Goal: Information Seeking & Learning: Check status

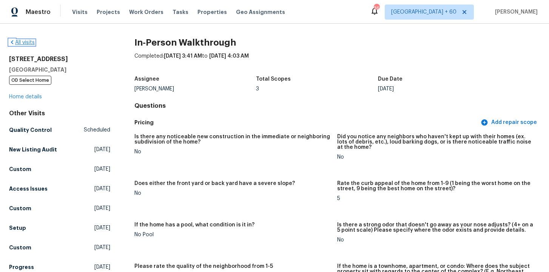
click at [11, 41] on icon at bounding box center [12, 42] width 6 height 6
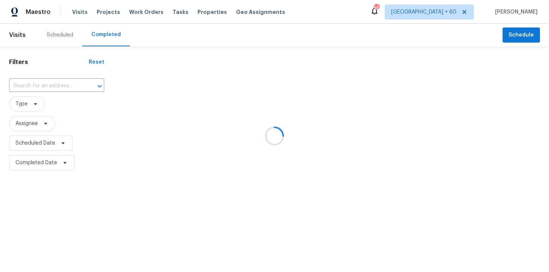
click at [38, 85] on div at bounding box center [274, 136] width 549 height 272
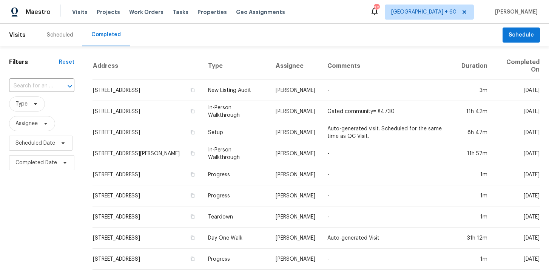
click at [38, 85] on input "text" at bounding box center [31, 86] width 44 height 12
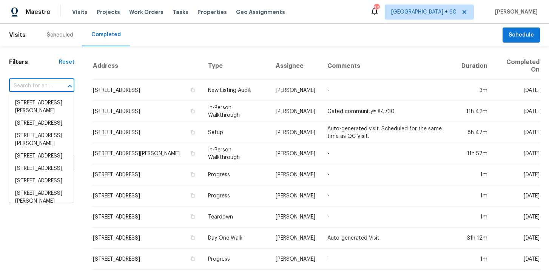
paste input "[STREET_ADDRESS][PERSON_NAME]"
type input "[STREET_ADDRESS][PERSON_NAME]"
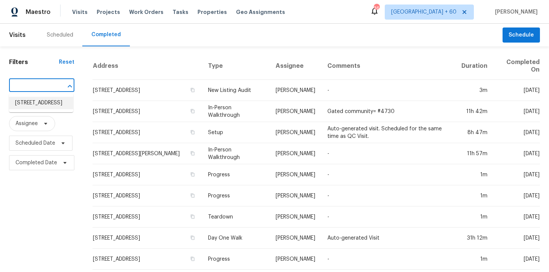
click at [44, 100] on li "[STREET_ADDRESS]" at bounding box center [41, 103] width 64 height 12
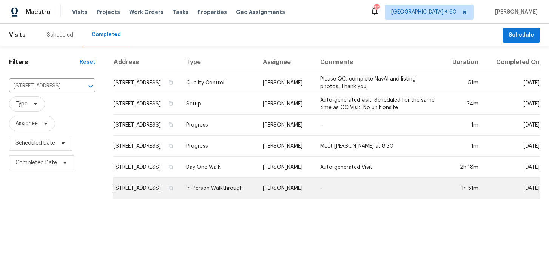
click at [229, 195] on td "In-Person Walkthrough" at bounding box center [218, 188] width 76 height 21
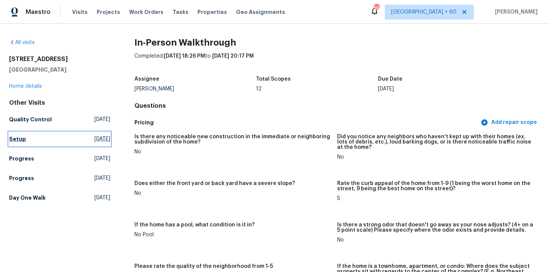
click at [25, 137] on link "Setup [DATE]" at bounding box center [59, 139] width 101 height 14
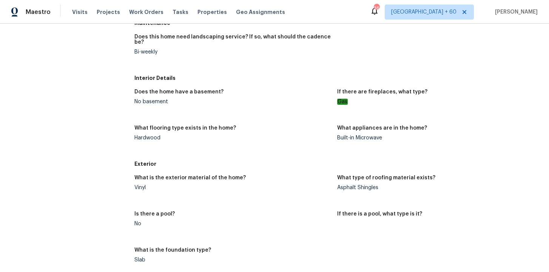
scroll to position [108, 0]
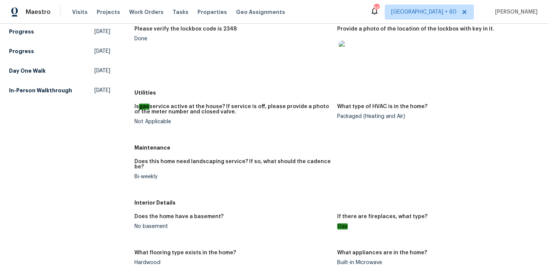
click at [51, 91] on h5 "In-Person Walkthrough" at bounding box center [40, 91] width 63 height 8
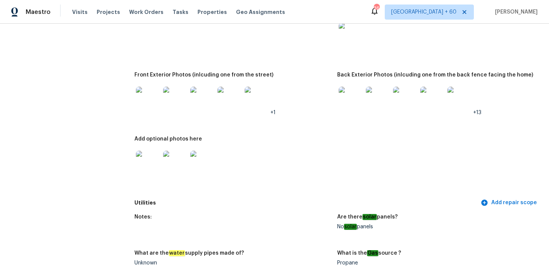
scroll to position [371, 0]
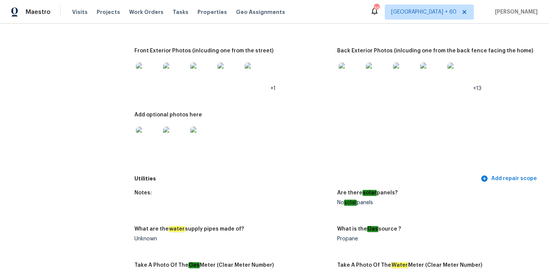
click at [352, 72] on img at bounding box center [351, 75] width 24 height 24
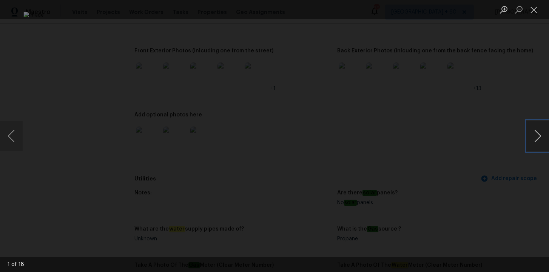
click at [537, 138] on button "Next image" at bounding box center [537, 136] width 23 height 30
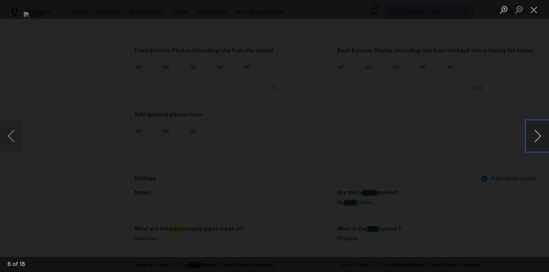
click at [537, 138] on button "Next image" at bounding box center [537, 136] width 23 height 30
click at [5, 143] on button "Previous image" at bounding box center [11, 136] width 23 height 30
click at [67, 55] on div "Lightbox" at bounding box center [274, 136] width 549 height 272
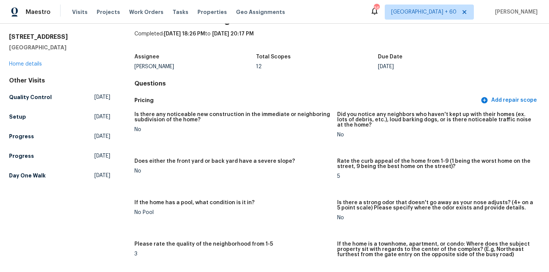
scroll to position [0, 0]
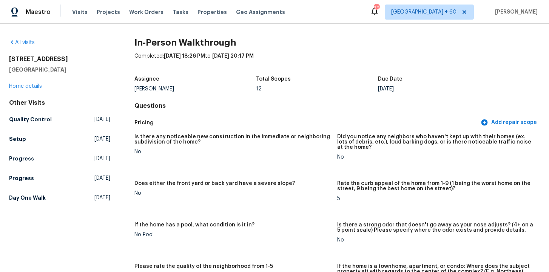
click at [37, 191] on div "Other Visits Quality Control Sat, Sep 27 2025 Setup Fri, Sep 26 2025 Progress T…" at bounding box center [59, 152] width 101 height 106
click at [37, 199] on h5 "Day One Walk" at bounding box center [27, 198] width 37 height 8
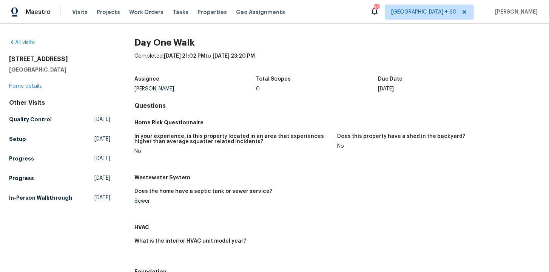
click at [26, 40] on div "All visits" at bounding box center [59, 43] width 101 height 8
click at [31, 42] on link "All visits" at bounding box center [22, 42] width 26 height 5
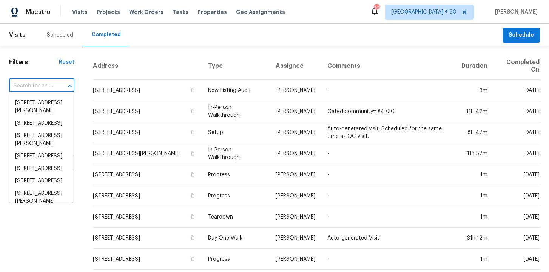
click at [48, 88] on input "text" at bounding box center [31, 86] width 44 height 12
paste input "1962"
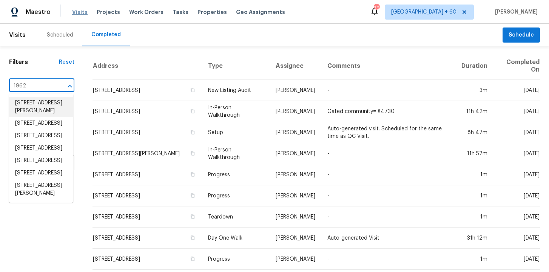
type input "1962"
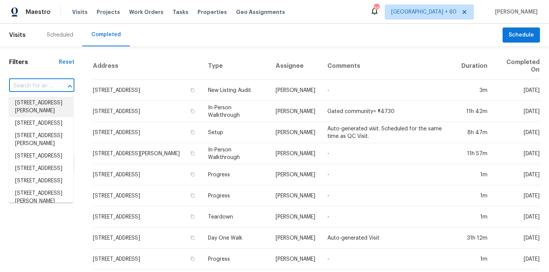
paste input "4601 Oak Ridge Dr Winston Salem, NC 27105"
type input "4601 Oak Ridge Dr Winston Salem, NC 27105"
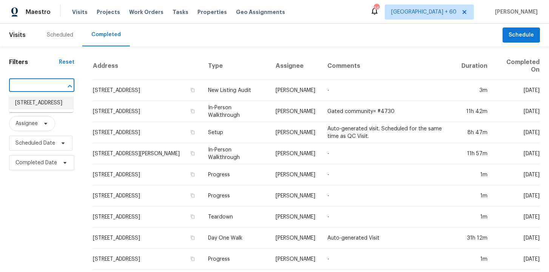
click at [61, 102] on li "4601 Oak Ridge Dr, Winston Salem, NC 27105" at bounding box center [41, 103] width 64 height 12
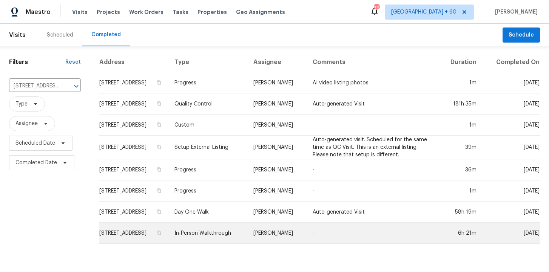
click at [226, 234] on td "In-Person Walkthrough" at bounding box center [207, 233] width 79 height 21
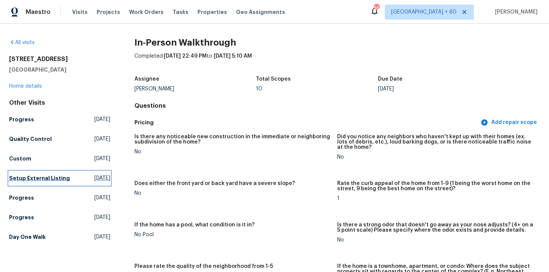
click at [37, 178] on h5 "Setup External Listing" at bounding box center [39, 179] width 61 height 8
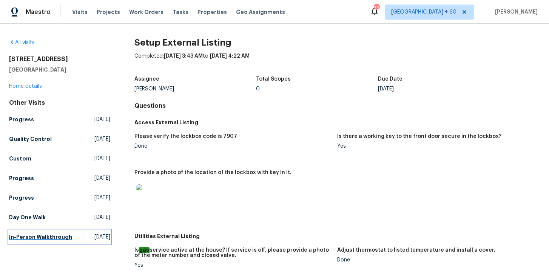
click at [50, 234] on h5 "In-Person Walkthrough" at bounding box center [40, 238] width 63 height 8
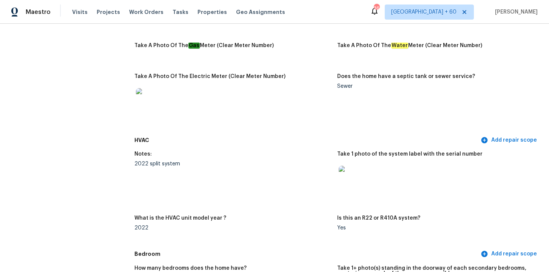
scroll to position [636, 0]
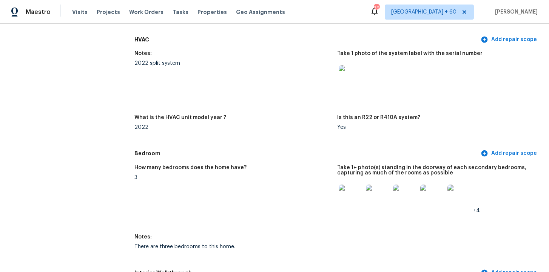
click at [348, 83] on img at bounding box center [351, 77] width 24 height 24
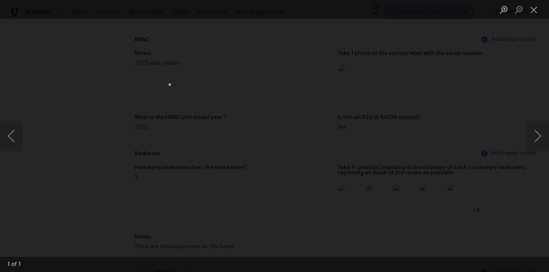
click at [487, 119] on div "Lightbox" at bounding box center [274, 136] width 549 height 272
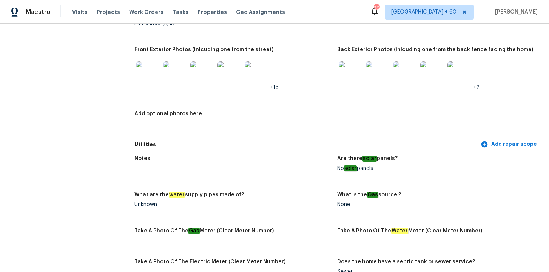
scroll to position [1301, 0]
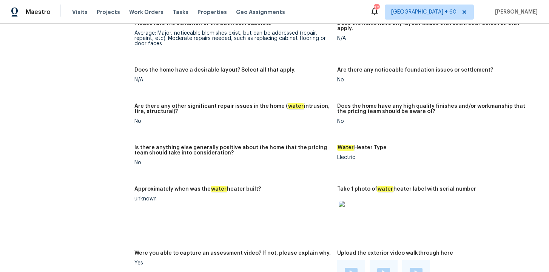
click at [352, 209] on img at bounding box center [351, 213] width 24 height 24
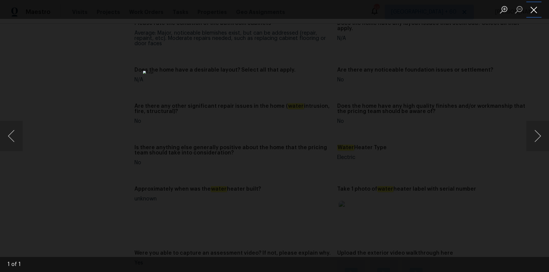
click at [535, 8] on button "Close lightbox" at bounding box center [533, 9] width 15 height 13
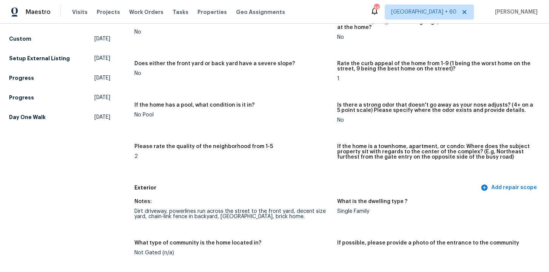
scroll to position [26, 0]
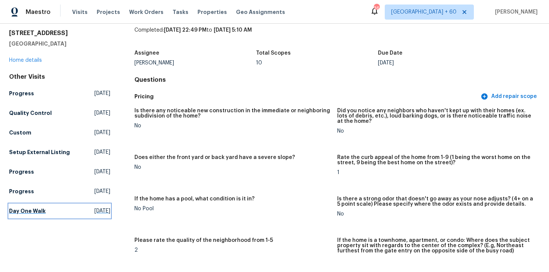
click at [39, 206] on link "Day One Walk Fri, Aug 29 2025" at bounding box center [59, 212] width 101 height 14
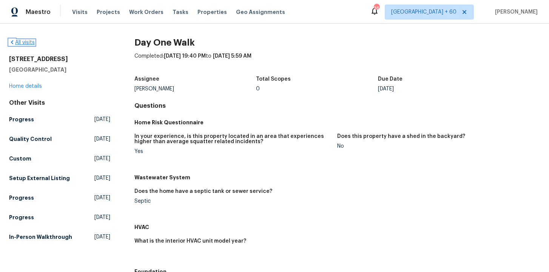
click at [30, 43] on link "All visits" at bounding box center [22, 42] width 26 height 5
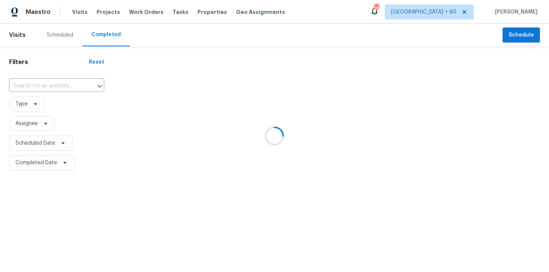
click at [53, 87] on div at bounding box center [274, 136] width 549 height 272
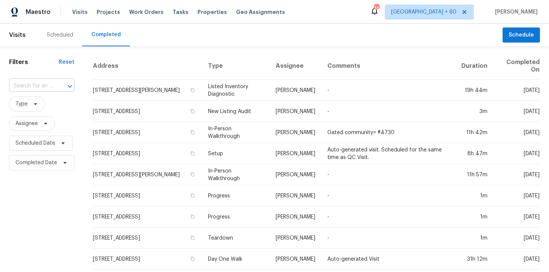
click at [50, 86] on input "text" at bounding box center [31, 86] width 44 height 12
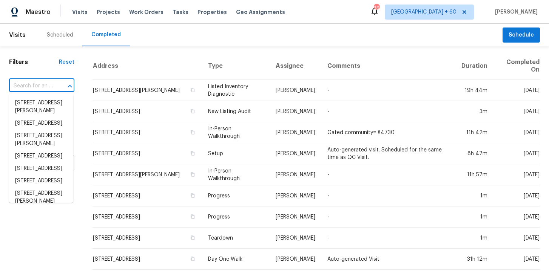
paste input "112 Kelly Ln Clayton, NC 27520"
type input "112 Kelly Ln Clayton, NC 27520"
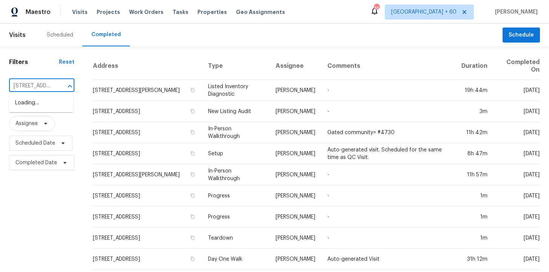
scroll to position [0, 36]
click at [54, 109] on li "112 Kelly Ln, Clayton, NC 27520" at bounding box center [41, 107] width 64 height 20
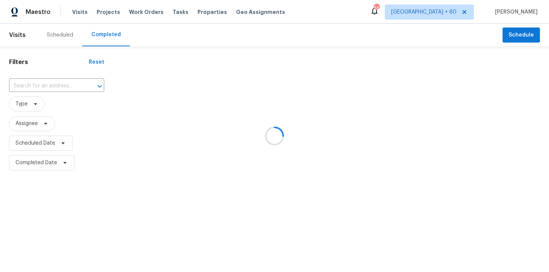
type input "112 Kelly Ln, Clayton, NC 27520"
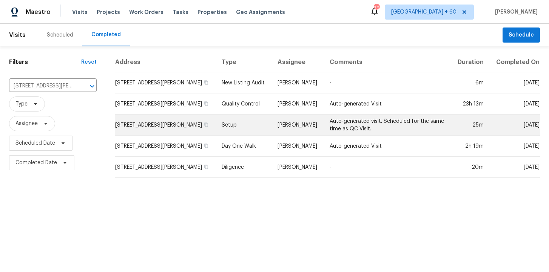
click at [232, 128] on td "Setup" at bounding box center [242, 125] width 55 height 21
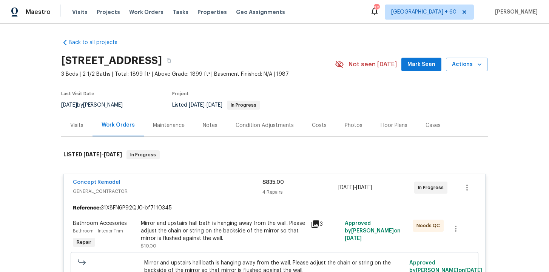
scroll to position [1296, 0]
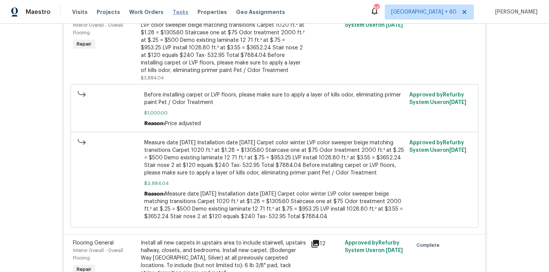
drag, startPoint x: 143, startPoint y: 11, endPoint x: 171, endPoint y: 14, distance: 28.1
click at [143, 11] on span "Work Orders" at bounding box center [146, 12] width 34 height 8
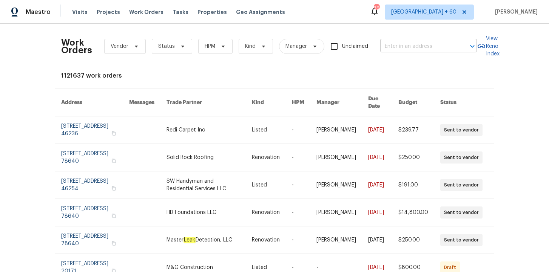
click at [426, 43] on input "text" at bounding box center [417, 47] width 75 height 12
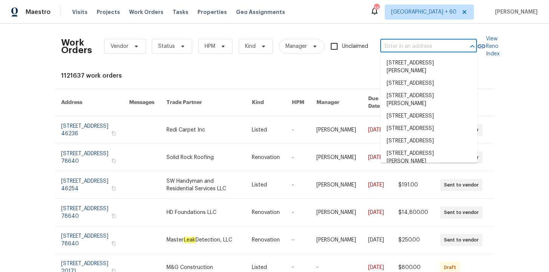
paste input "[STREET_ADDRESS][PERSON_NAME]"
type input "[STREET_ADDRESS][PERSON_NAME]"
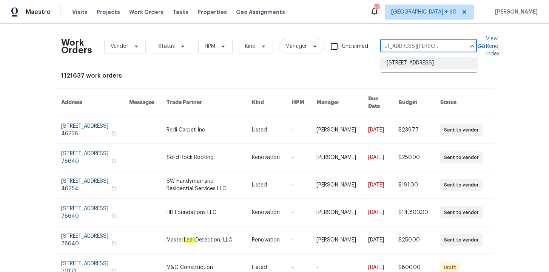
click at [420, 63] on li "[STREET_ADDRESS]" at bounding box center [428, 63] width 97 height 12
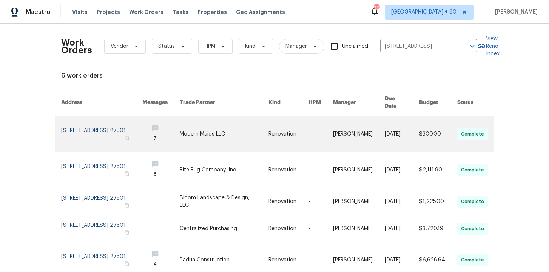
click at [97, 123] on link at bounding box center [101, 134] width 81 height 35
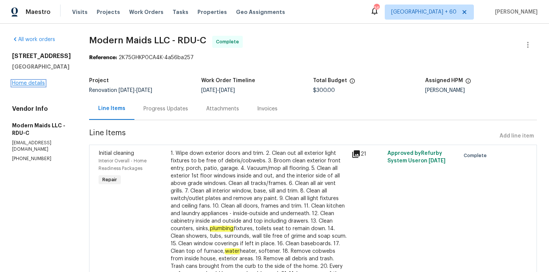
click at [23, 83] on link "Home details" at bounding box center [28, 83] width 33 height 5
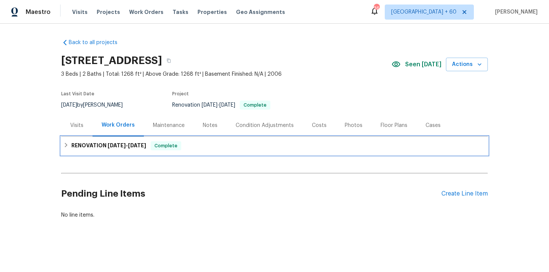
click at [197, 145] on div "RENOVATION 9/17/25 - 9/25/25 Complete" at bounding box center [274, 146] width 422 height 9
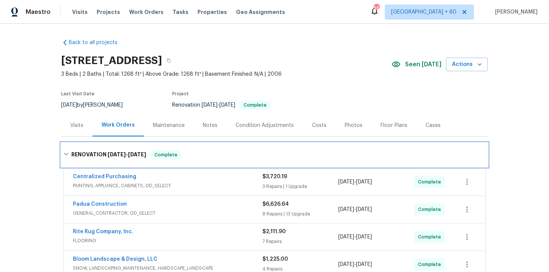
scroll to position [152, 0]
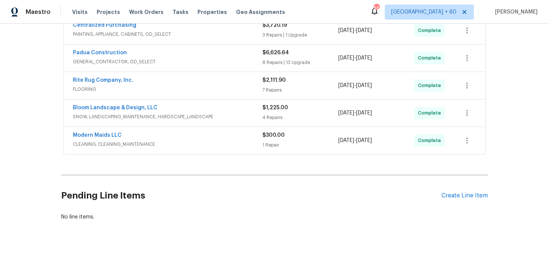
click at [212, 136] on div "Modern Maids LLC" at bounding box center [167, 136] width 189 height 9
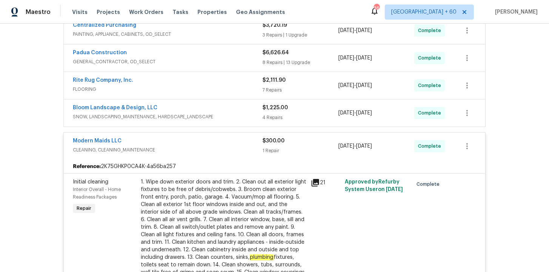
click at [217, 121] on div "Bloom Landscape & Design, LLC SNOW, LANDSCAPING_MAINTENANCE, HARDSCAPE_LANDSCAPE" at bounding box center [167, 113] width 189 height 18
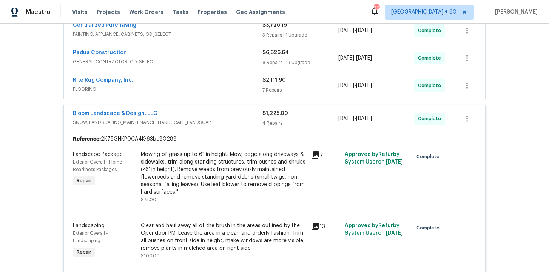
click at [208, 84] on div "Rite Rug Company, Inc." at bounding box center [167, 81] width 189 height 9
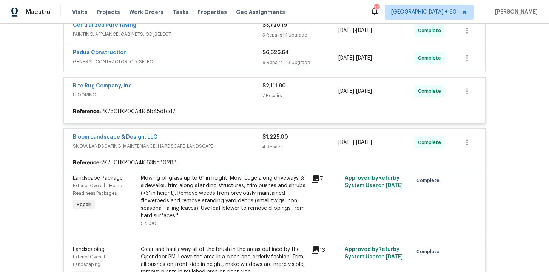
scroll to position [118, 0]
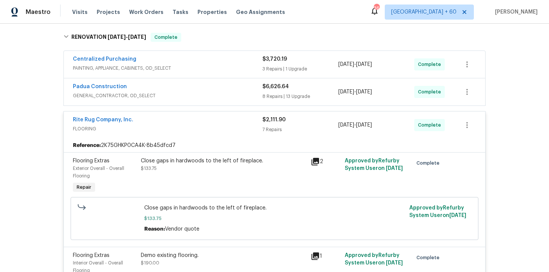
click at [213, 92] on div "Padua Construction" at bounding box center [167, 87] width 189 height 9
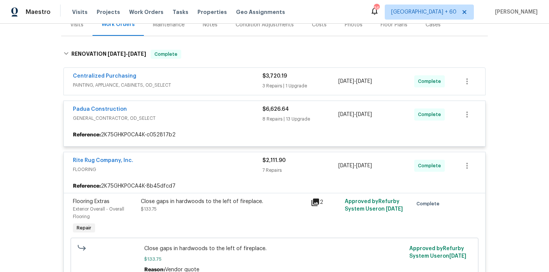
scroll to position [88, 0]
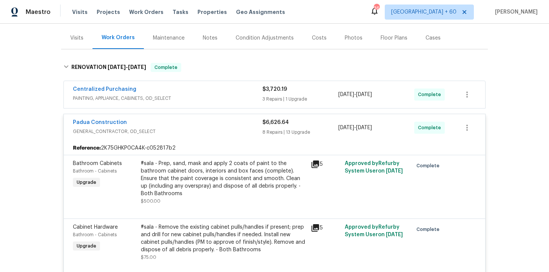
click at [229, 91] on div "Centralized Purchasing" at bounding box center [167, 90] width 189 height 9
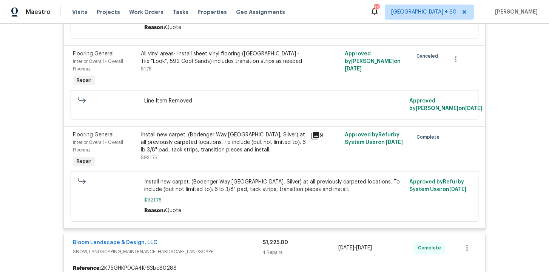
scroll to position [2488, 0]
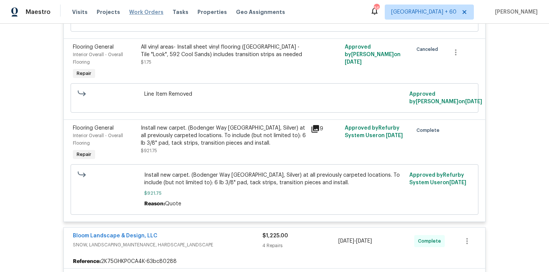
click at [140, 9] on span "Work Orders" at bounding box center [146, 12] width 34 height 8
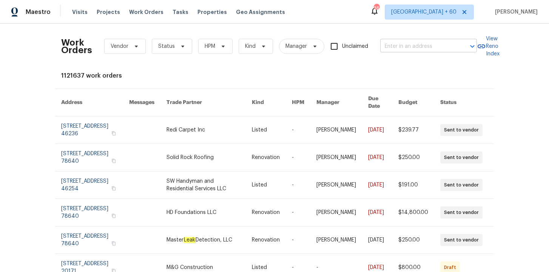
click at [410, 45] on input "text" at bounding box center [417, 47] width 75 height 12
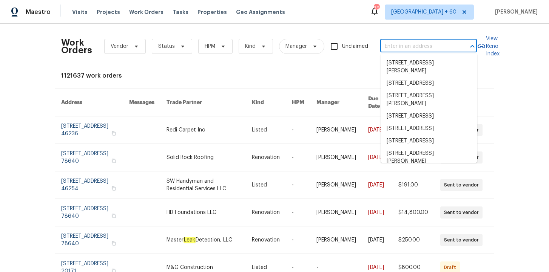
paste input "[STREET_ADDRESS][PERSON_NAME]"
type input "[STREET_ADDRESS][PERSON_NAME]"
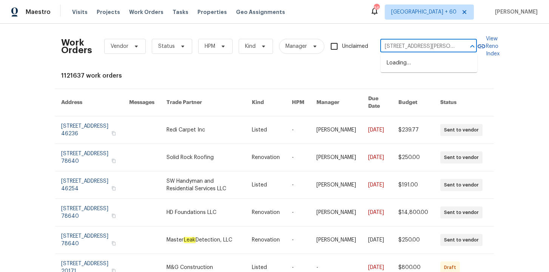
scroll to position [0, 40]
click at [417, 60] on li "[STREET_ADDRESS]" at bounding box center [428, 63] width 97 height 12
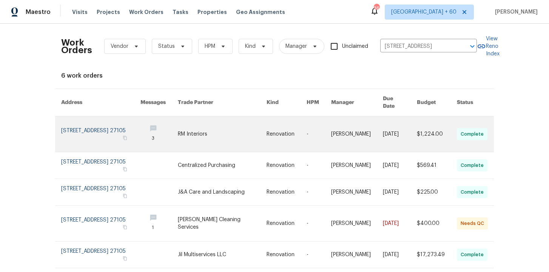
click at [100, 123] on link at bounding box center [100, 134] width 79 height 35
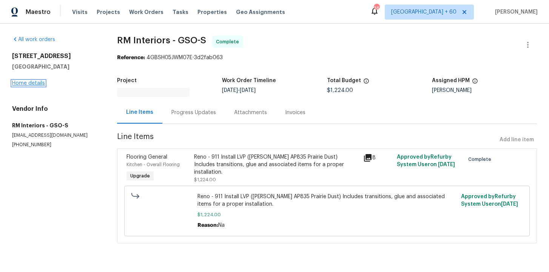
click at [32, 85] on link "Home details" at bounding box center [28, 83] width 33 height 5
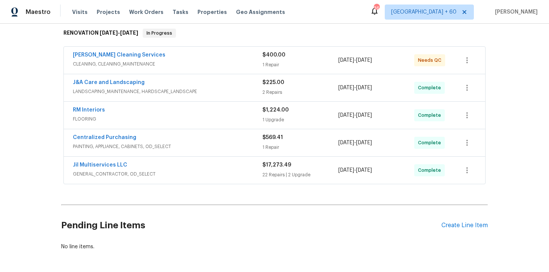
scroll to position [152, 0]
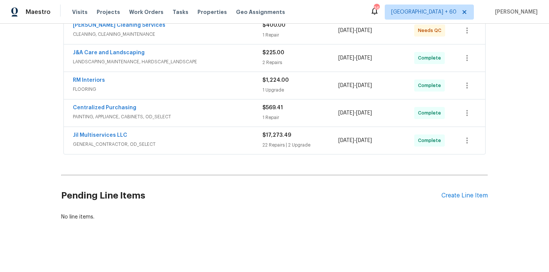
click at [209, 152] on div "Jil Multiservices LLC GENERAL_CONTRACTOR, OD_SELECT $17,273.49 22 Repairs | 2 U…" at bounding box center [274, 140] width 421 height 27
click at [211, 146] on span "GENERAL_CONTRACTOR, OD_SELECT" at bounding box center [167, 145] width 189 height 8
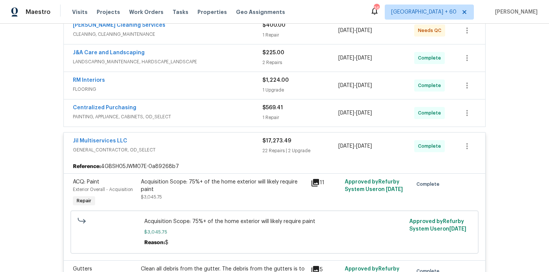
click at [200, 119] on span "PAINTING, APPLIANCE, CABINETS, OD_SELECT" at bounding box center [167, 117] width 189 height 8
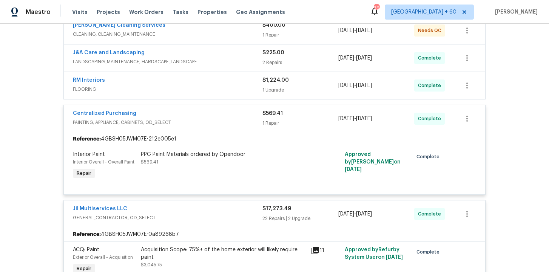
click at [217, 91] on span "FLOORING" at bounding box center [167, 90] width 189 height 8
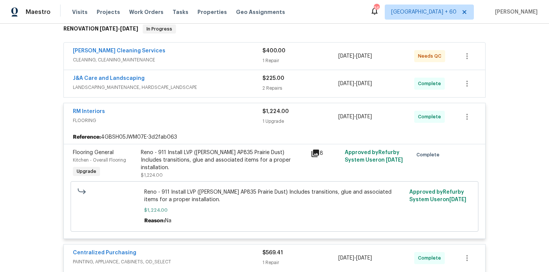
scroll to position [86, 0]
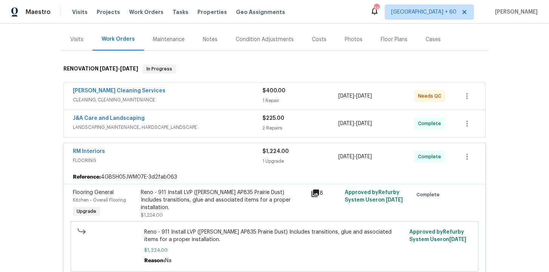
click at [219, 117] on div "J&A Care and Landscaping" at bounding box center [167, 119] width 189 height 9
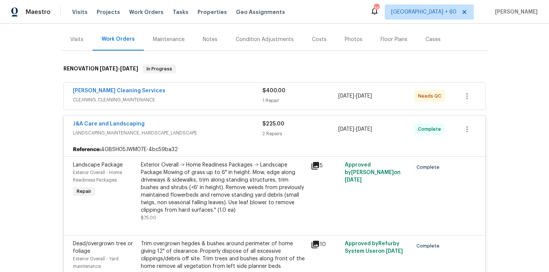
click at [211, 98] on span "CLEANING, CLEANING_MAINTENANCE" at bounding box center [167, 100] width 189 height 8
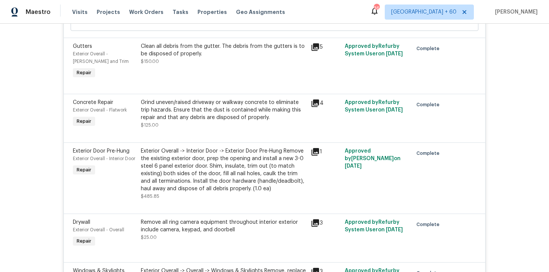
scroll to position [1198, 0]
click at [234, 117] on div "Grind uneven/raised driveway or walkway concrete to eliminate trip hazards. Ens…" at bounding box center [223, 109] width 165 height 23
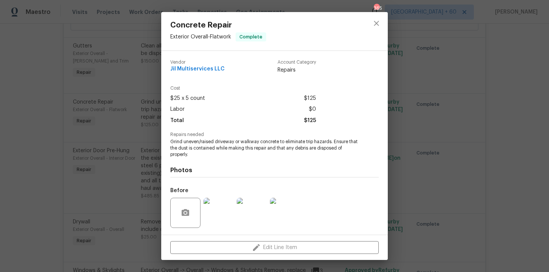
scroll to position [50, 0]
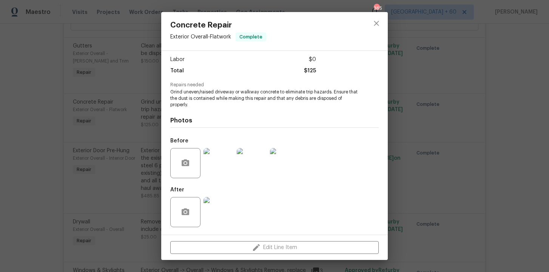
click at [117, 82] on div "Concrete Repair Exterior Overall - Flatwork Complete Vendor Jil Multiservices L…" at bounding box center [274, 136] width 549 height 272
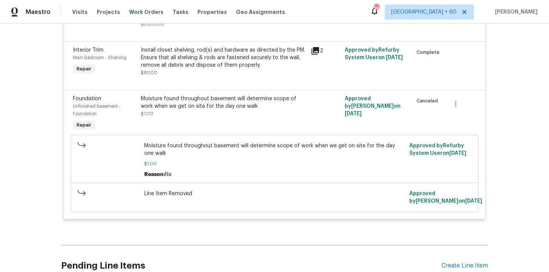
scroll to position [2745, 0]
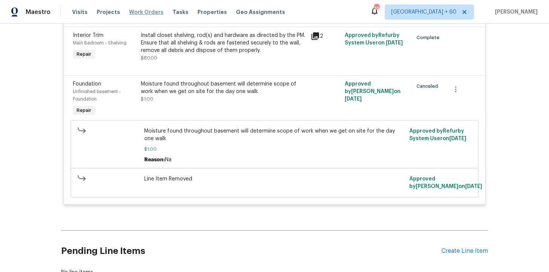
click at [147, 12] on span "Work Orders" at bounding box center [146, 12] width 34 height 8
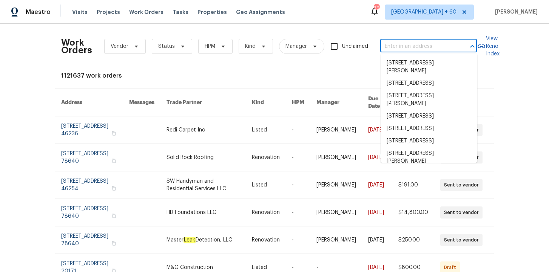
click at [401, 46] on input "text" at bounding box center [417, 47] width 75 height 12
paste input "112 Kelly Ln Clayton, NC 27520"
type input "112 Kelly Ln Clayton, NC 27520"
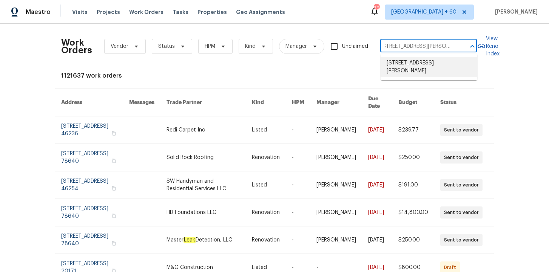
click at [415, 63] on li "112 Kelly Ln, Clayton, NC 27520" at bounding box center [428, 67] width 97 height 20
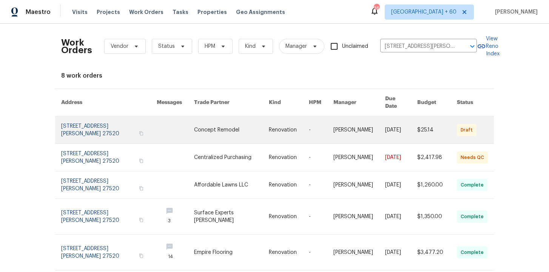
click at [100, 121] on link at bounding box center [108, 130] width 95 height 27
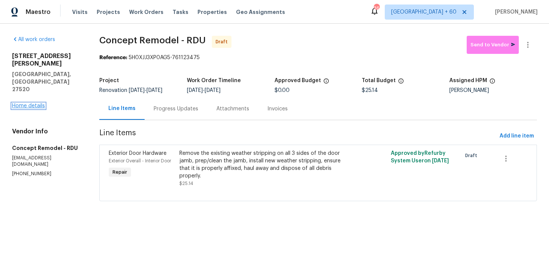
click at [35, 103] on link "Home details" at bounding box center [28, 105] width 33 height 5
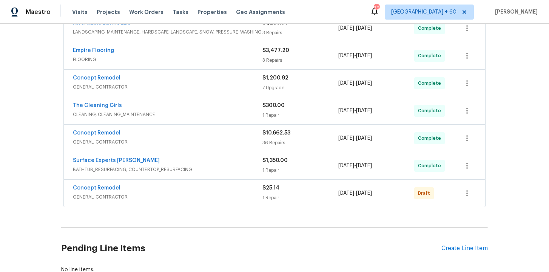
scroll to position [184, 0]
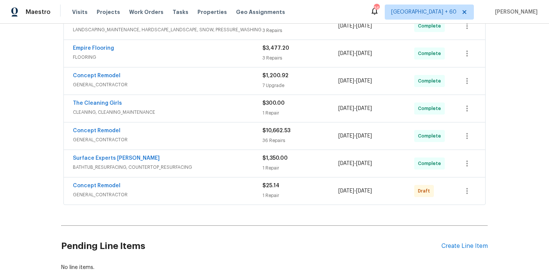
click at [197, 189] on div "Concept Remodel" at bounding box center [167, 186] width 189 height 9
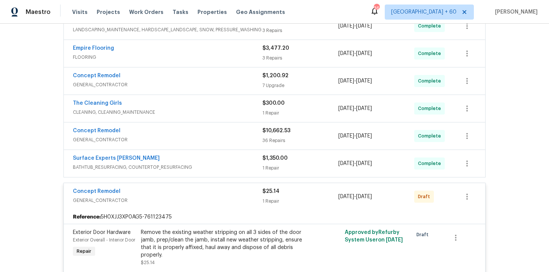
click at [211, 165] on span "BATHTUB_RESURFACING, COUNTERTOP_RESURFACING" at bounding box center [167, 168] width 189 height 8
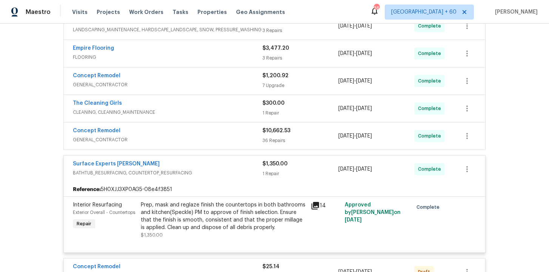
click at [203, 137] on span "GENERAL_CONTRACTOR" at bounding box center [167, 140] width 189 height 8
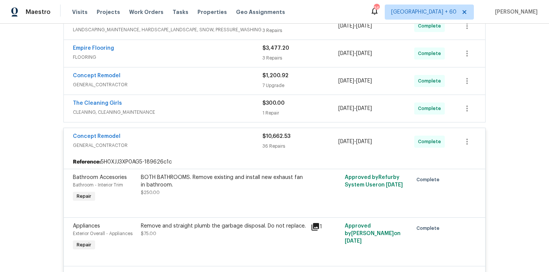
click at [192, 105] on div "The Cleaning Girls" at bounding box center [167, 104] width 189 height 9
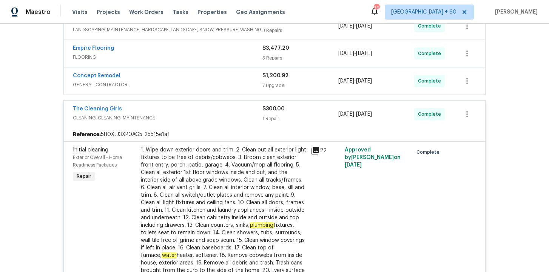
click at [183, 81] on div "Concept Remodel" at bounding box center [167, 76] width 189 height 9
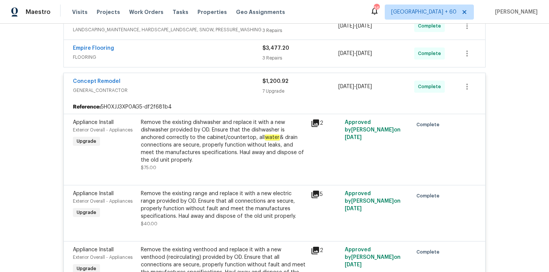
scroll to position [159, 0]
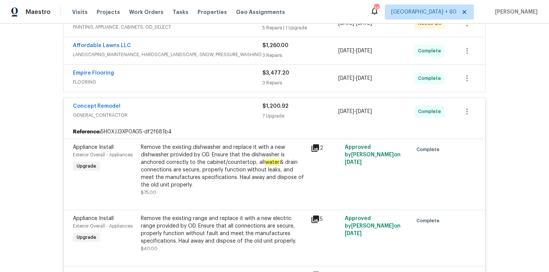
click at [185, 83] on span "FLOORING" at bounding box center [167, 82] width 189 height 8
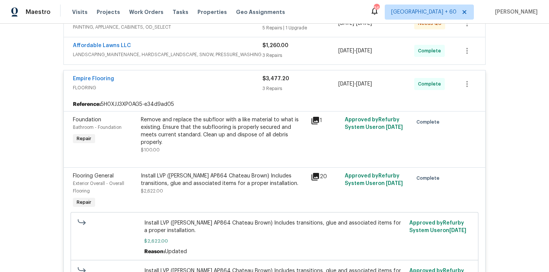
click at [193, 51] on span "LANDSCAPING_MAINTENANCE, HARDSCAPE_LANDSCAPE, SNOW, PRESSURE_WASHING" at bounding box center [167, 55] width 189 height 8
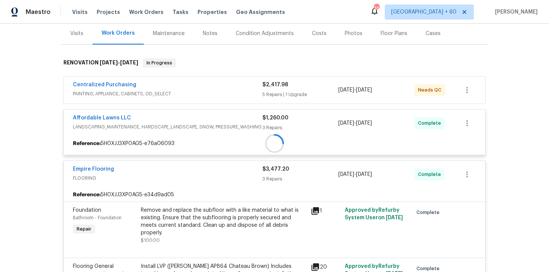
scroll to position [85, 0]
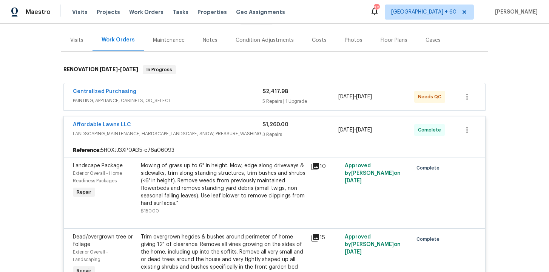
click at [201, 99] on span "PAINTING, APPLIANCE, CABINETS, OD_SELECT" at bounding box center [167, 101] width 189 height 8
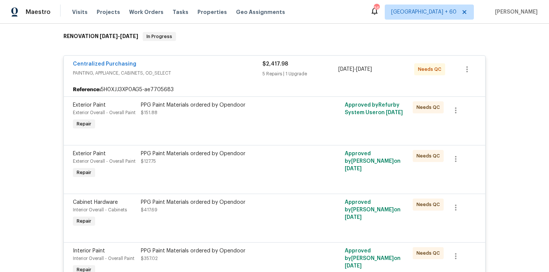
scroll to position [383, 0]
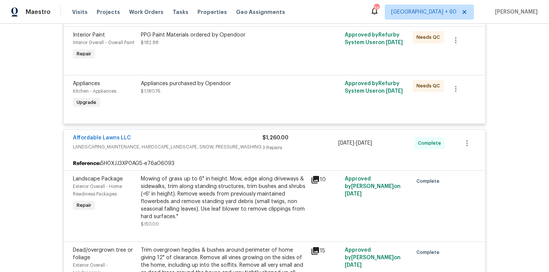
click at [273, 192] on div "Mowing of grass up to 6" in height. Mow, edge along driveways & sidewalks, trim…" at bounding box center [223, 197] width 165 height 45
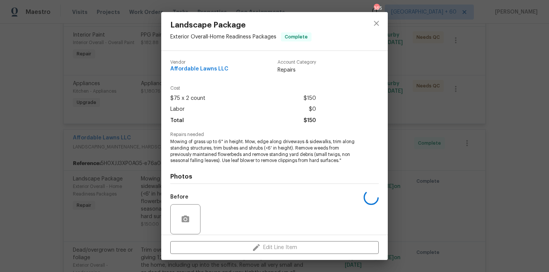
scroll to position [56, 0]
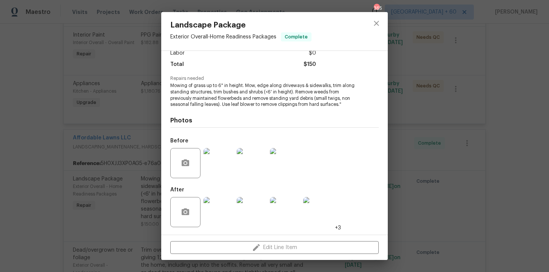
click at [107, 111] on div "Landscape Package Exterior Overall - Home Readiness Packages Complete Vendor Af…" at bounding box center [274, 136] width 549 height 272
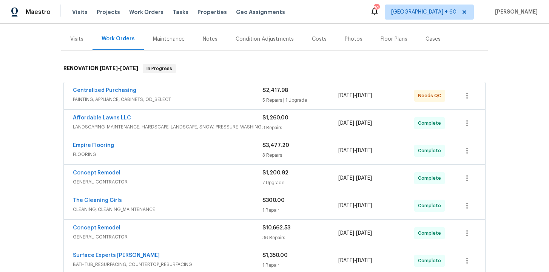
scroll to position [230, 0]
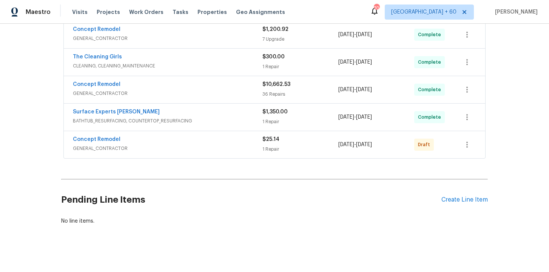
click at [244, 138] on div "Concept Remodel" at bounding box center [167, 140] width 189 height 9
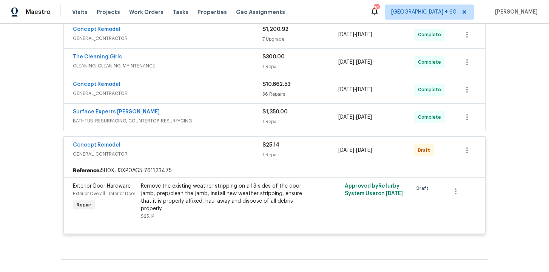
click at [225, 116] on div "Surface Experts Cary" at bounding box center [167, 112] width 189 height 9
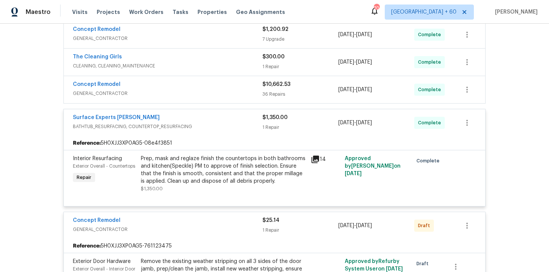
click at [218, 92] on span "GENERAL_CONTRACTOR" at bounding box center [167, 94] width 189 height 8
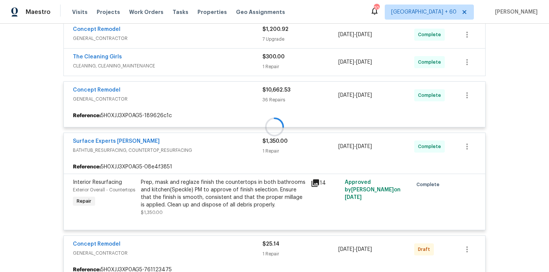
scroll to position [188, 0]
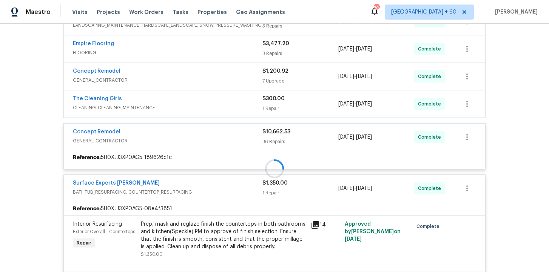
click at [225, 104] on div at bounding box center [274, 169] width 426 height 428
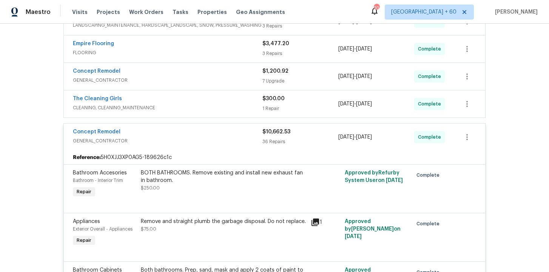
click at [225, 104] on span "CLEANING, CLEANING_MAINTENANCE" at bounding box center [167, 108] width 189 height 8
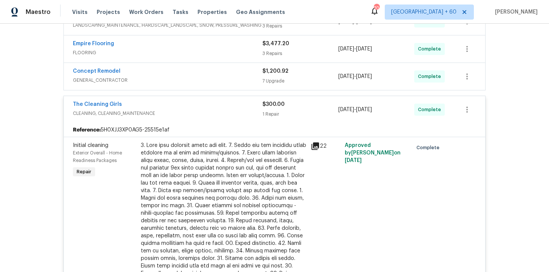
click at [220, 75] on div "Concept Remodel" at bounding box center [167, 72] width 189 height 9
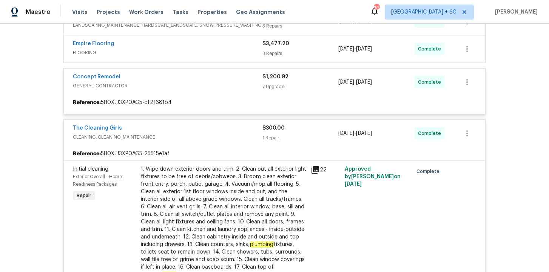
scroll to position [117, 0]
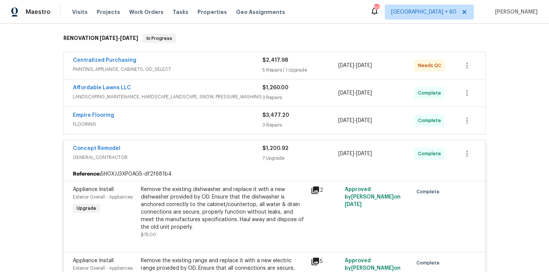
click at [221, 120] on div "Empire Flooring" at bounding box center [167, 116] width 189 height 9
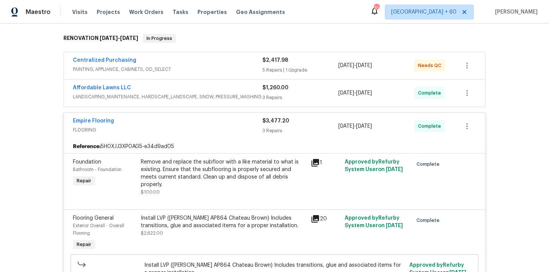
click at [217, 89] on div "Affordable Lawns LLC" at bounding box center [167, 88] width 189 height 9
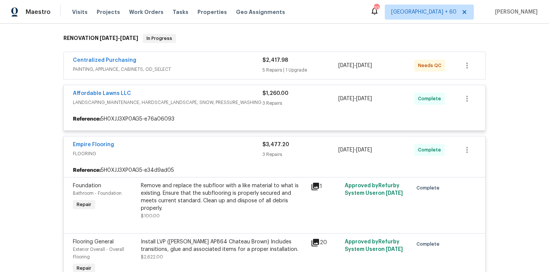
scroll to position [92, 0]
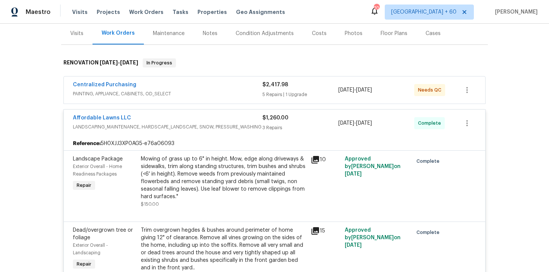
click at [215, 88] on div "Centralized Purchasing" at bounding box center [167, 85] width 189 height 9
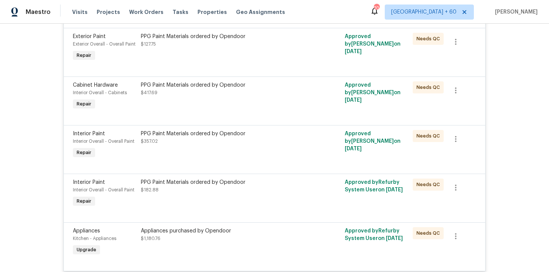
scroll to position [539, 0]
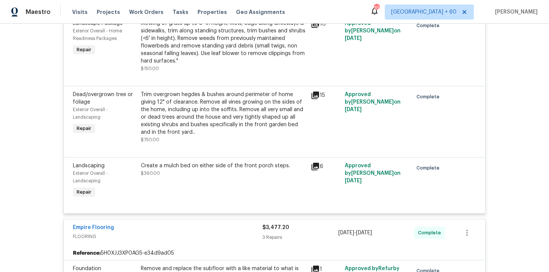
click at [238, 168] on div "Create a mulch bed on either side of the front porch steps." at bounding box center [223, 166] width 165 height 8
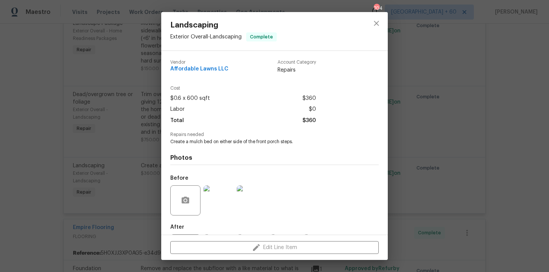
scroll to position [37, 0]
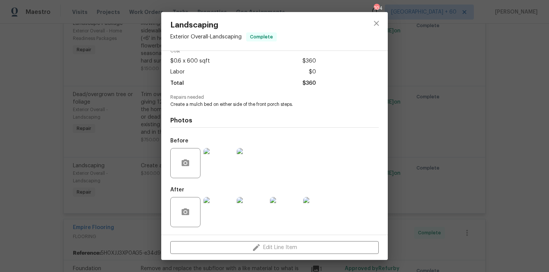
click at [221, 160] on img at bounding box center [218, 163] width 30 height 30
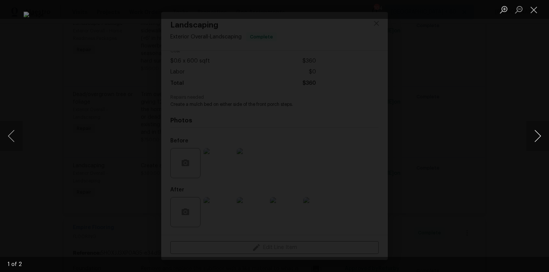
click at [539, 137] on button "Next image" at bounding box center [537, 136] width 23 height 30
click at [540, 137] on button "Next image" at bounding box center [537, 136] width 23 height 30
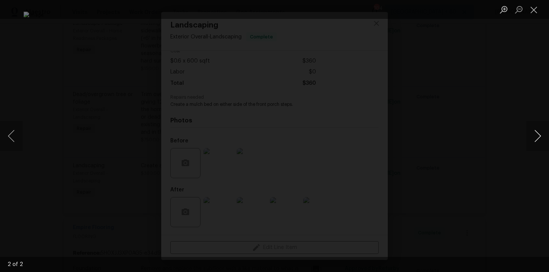
click at [540, 137] on button "Next image" at bounding box center [537, 136] width 23 height 30
click at [511, 97] on div "Lightbox" at bounding box center [274, 136] width 549 height 272
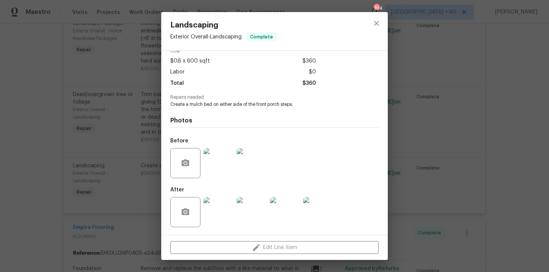
click at [218, 214] on img at bounding box center [218, 212] width 30 height 30
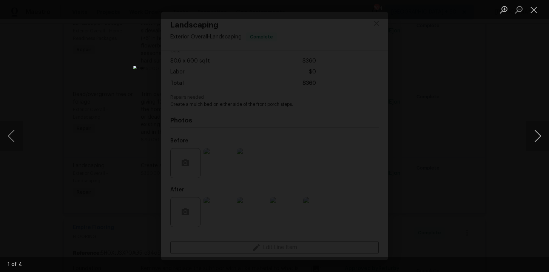
click at [536, 136] on button "Next image" at bounding box center [537, 136] width 23 height 30
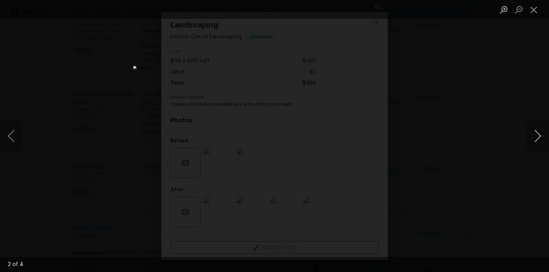
click at [536, 136] on button "Next image" at bounding box center [537, 136] width 23 height 30
click at [499, 99] on div "Lightbox" at bounding box center [274, 136] width 549 height 272
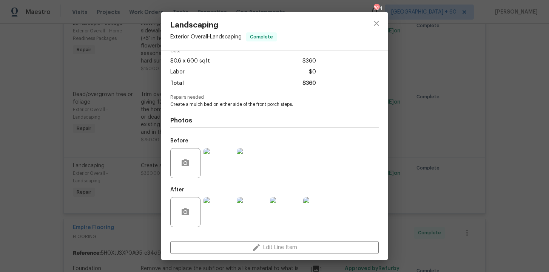
click at [499, 99] on div "Landscaping Exterior Overall - Landscaping Complete Vendor Affordable Lawns LLC…" at bounding box center [274, 136] width 549 height 272
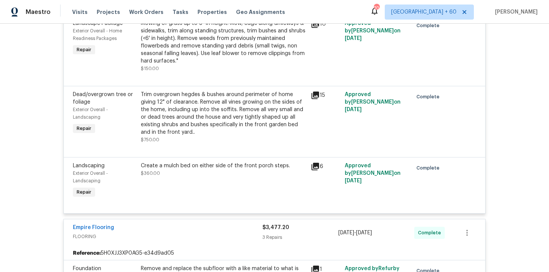
click at [222, 123] on div "Trim overgrown hegdes & bushes around perimeter of home giving 12" of clearance…" at bounding box center [223, 113] width 165 height 45
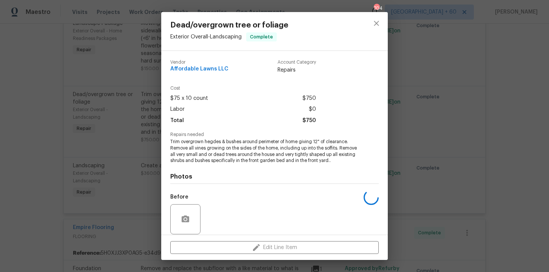
scroll to position [56, 0]
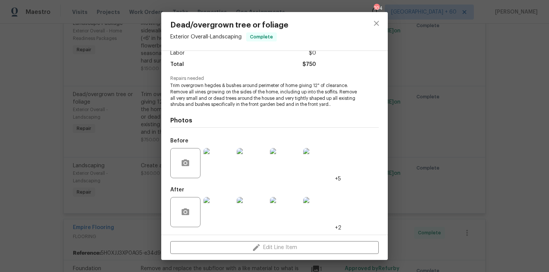
click at [218, 163] on img at bounding box center [218, 163] width 30 height 30
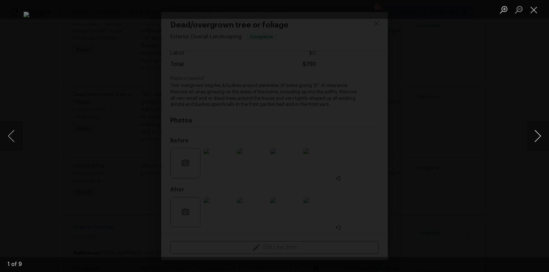
click at [538, 136] on button "Next image" at bounding box center [537, 136] width 23 height 30
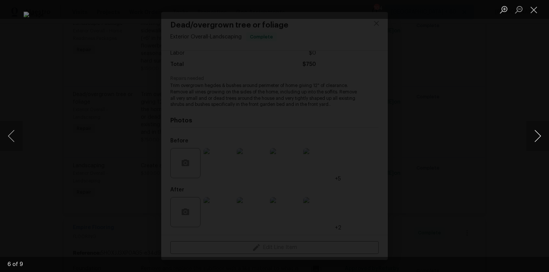
click at [538, 136] on button "Next image" at bounding box center [537, 136] width 23 height 30
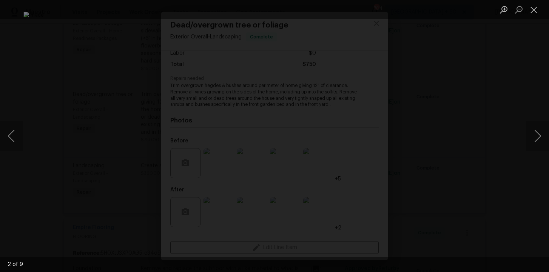
click at [508, 89] on div "Lightbox" at bounding box center [274, 136] width 549 height 272
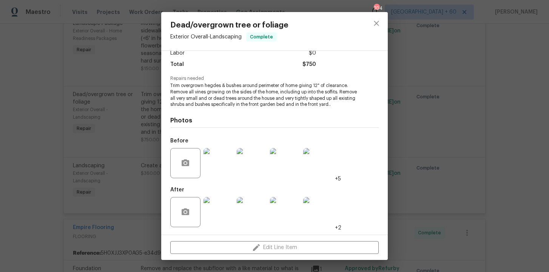
click at [502, 89] on div "Dead/overgrown tree or foliage Exterior Overall - Landscaping Complete Vendor A…" at bounding box center [274, 136] width 549 height 272
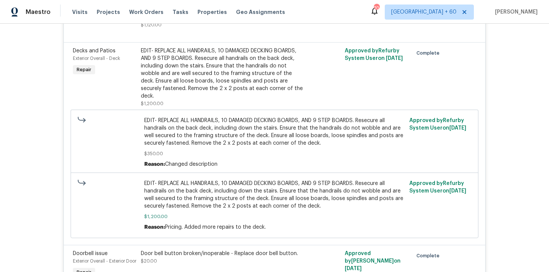
scroll to position [2082, 0]
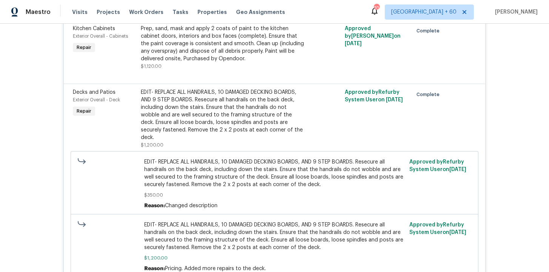
click at [195, 115] on div "EDIT- REPLACE ALL HANDRAILS, 10 DAMAGED DECKING BOARDS, AND 9 STEP BOARDS. Rese…" at bounding box center [223, 115] width 165 height 53
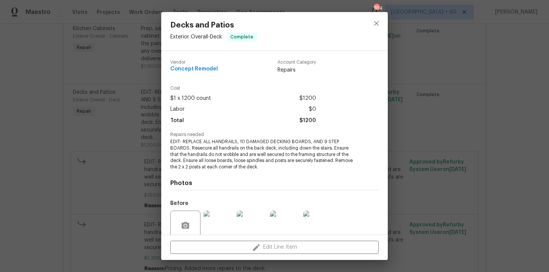
scroll to position [63, 0]
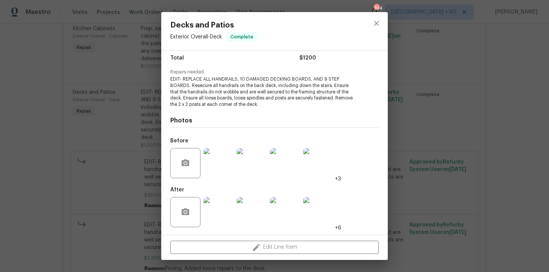
click at [219, 161] on img at bounding box center [218, 163] width 30 height 30
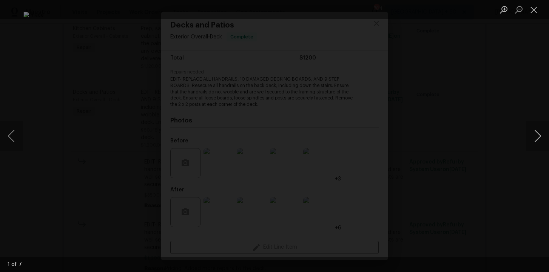
click at [529, 138] on button "Next image" at bounding box center [537, 136] width 23 height 30
click at [497, 75] on div "Lightbox" at bounding box center [274, 136] width 549 height 272
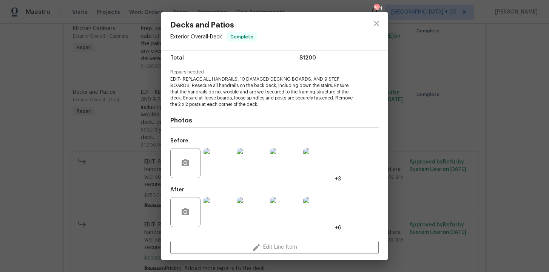
click at [225, 218] on img at bounding box center [218, 212] width 30 height 30
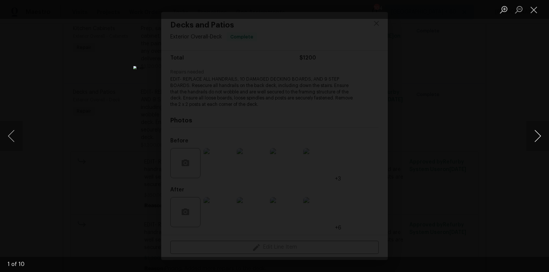
click at [535, 140] on button "Next image" at bounding box center [537, 136] width 23 height 30
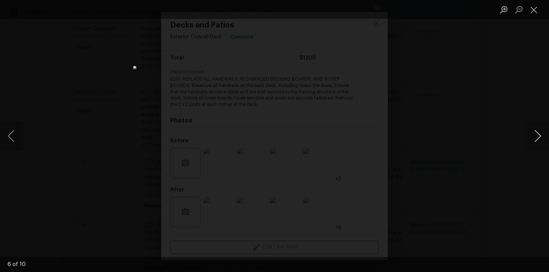
click at [535, 140] on button "Next image" at bounding box center [537, 136] width 23 height 30
click at [535, 141] on button "Next image" at bounding box center [537, 136] width 23 height 30
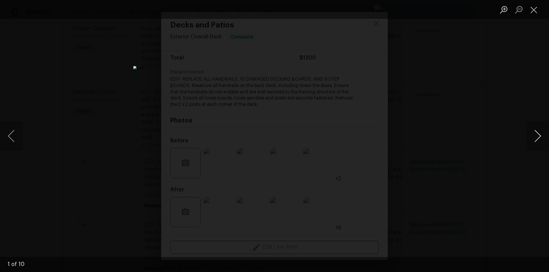
click at [535, 141] on button "Next image" at bounding box center [537, 136] width 23 height 30
click at [498, 85] on div "Lightbox" at bounding box center [274, 136] width 549 height 272
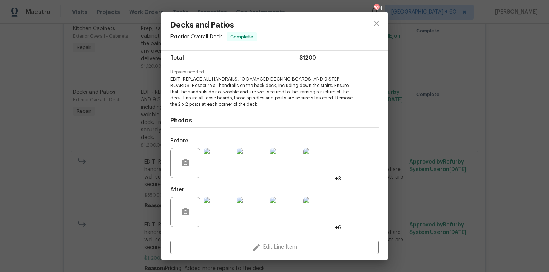
click at [445, 124] on div "Decks and Patios Exterior Overall - Deck Complete Vendor Concept Remodel Accoun…" at bounding box center [274, 136] width 549 height 272
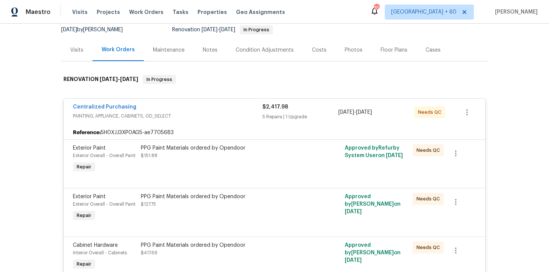
scroll to position [100, 0]
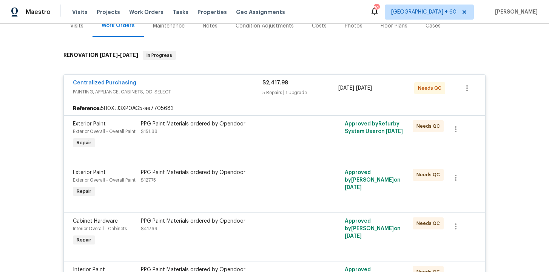
click at [237, 140] on div "PPG Paint Materials ordered by Opendoor $151.88" at bounding box center [223, 135] width 170 height 35
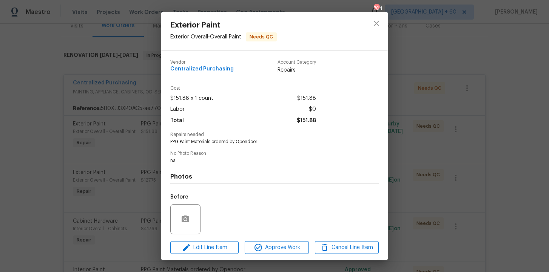
scroll to position [56, 0]
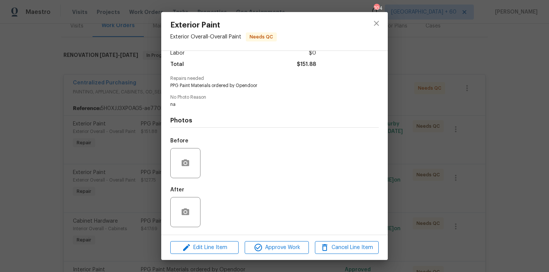
click at [123, 168] on div "Exterior Paint Exterior Overall - Overall Paint Needs QC Vendor Centralized Pur…" at bounding box center [274, 136] width 549 height 272
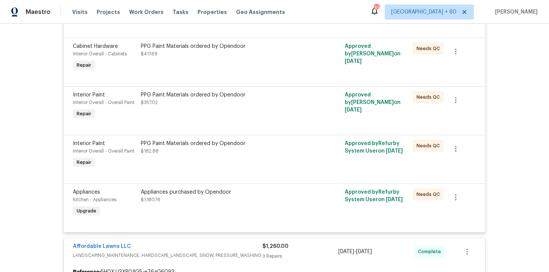
scroll to position [438, 0]
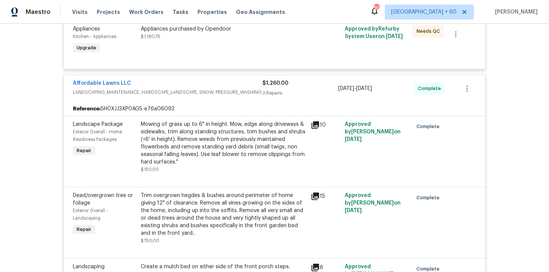
click at [232, 137] on div "Mowing of grass up to 6" in height. Mow, edge along driveways & sidewalks, trim…" at bounding box center [223, 143] width 165 height 45
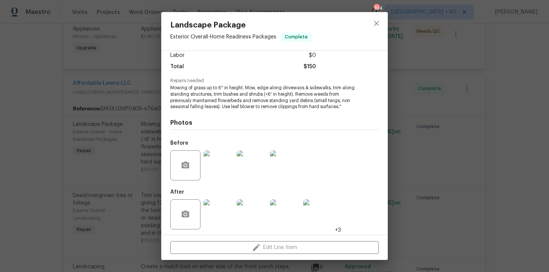
scroll to position [56, 0]
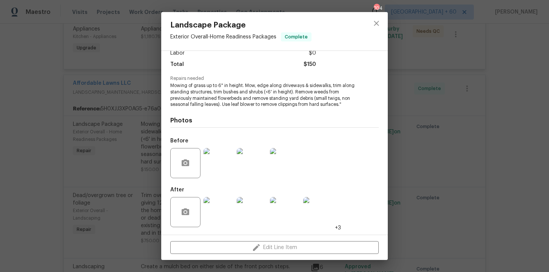
click at [214, 163] on img at bounding box center [218, 163] width 30 height 30
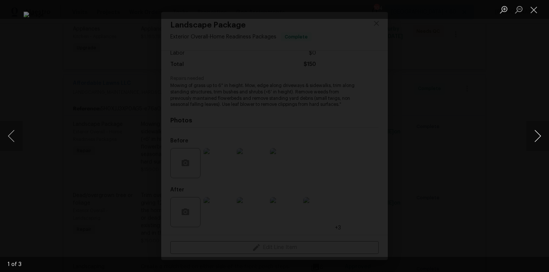
click at [537, 135] on button "Next image" at bounding box center [537, 136] width 23 height 30
click at [537, 137] on button "Next image" at bounding box center [537, 136] width 23 height 30
click at [62, 54] on div "Lightbox" at bounding box center [274, 136] width 549 height 272
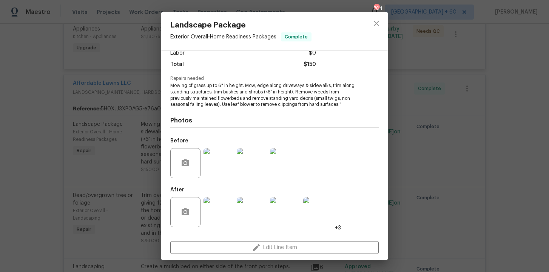
click at [65, 65] on div "Landscape Package Exterior Overall - Home Readiness Packages Complete Vendor Af…" at bounding box center [274, 136] width 549 height 272
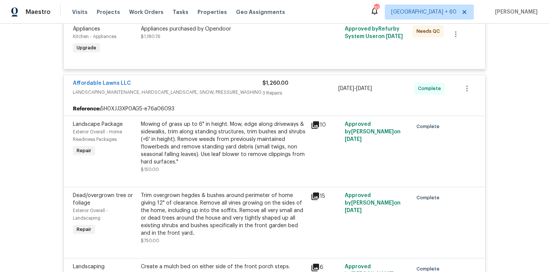
scroll to position [567, 0]
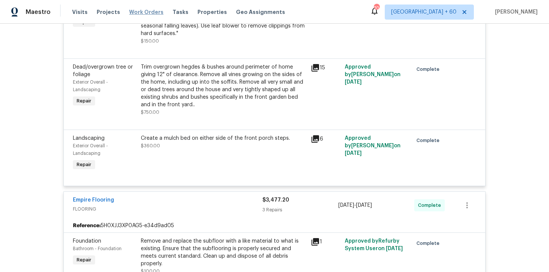
click at [145, 14] on span "Work Orders" at bounding box center [146, 12] width 34 height 8
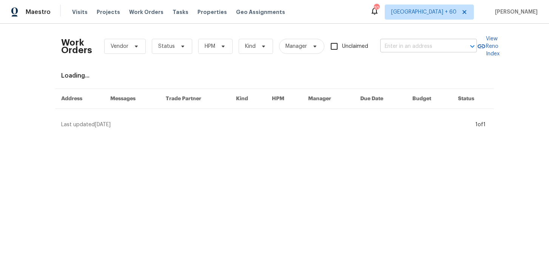
click at [401, 45] on input "text" at bounding box center [417, 47] width 75 height 12
paste input "801 Prescott Cir Trenton, OH 45067"
type input "801 Prescott Cir Trenton, OH 45067"
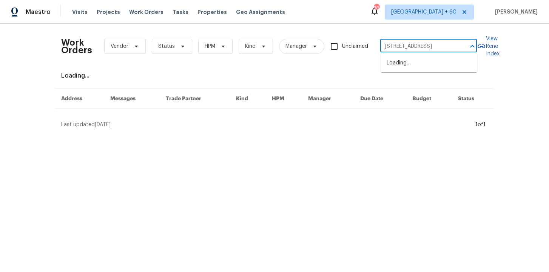
scroll to position [0, 17]
click at [411, 61] on li "801 Prescott Cir, Trenton, OH 45067" at bounding box center [428, 63] width 97 height 12
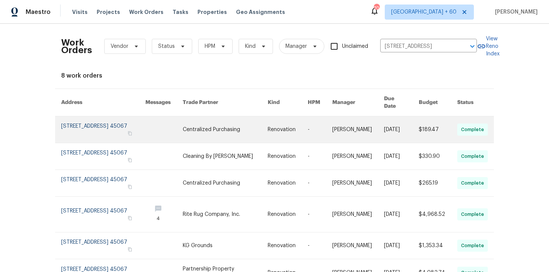
click at [84, 117] on link at bounding box center [103, 130] width 84 height 26
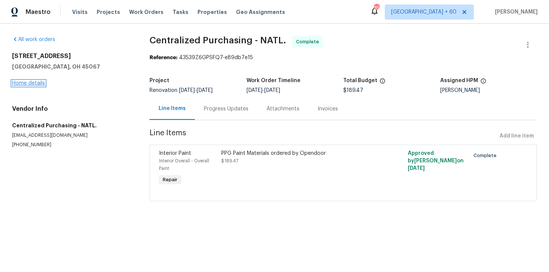
click at [37, 83] on link "Home details" at bounding box center [28, 83] width 33 height 5
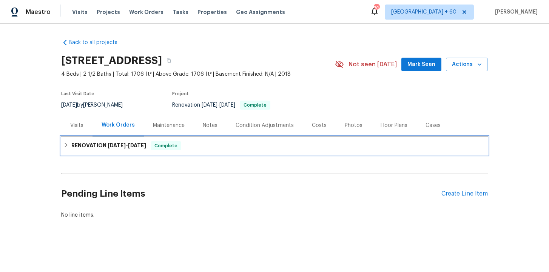
click at [102, 145] on h6 "RENOVATION 9/8/25 - 9/30/25" at bounding box center [108, 146] width 75 height 9
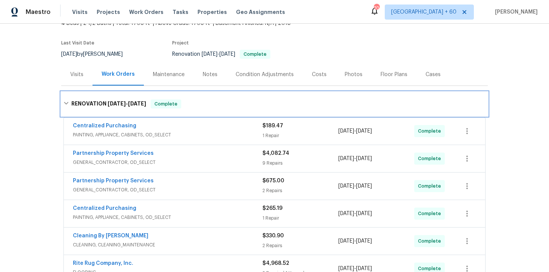
scroll to position [112, 0]
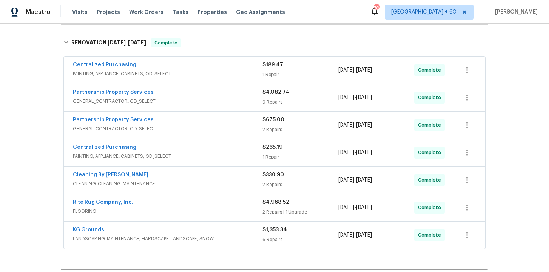
click at [229, 238] on span "LANDSCAPING_MAINTENANCE, HARDSCAPE_LANDSCAPE, SNOW" at bounding box center [167, 239] width 189 height 8
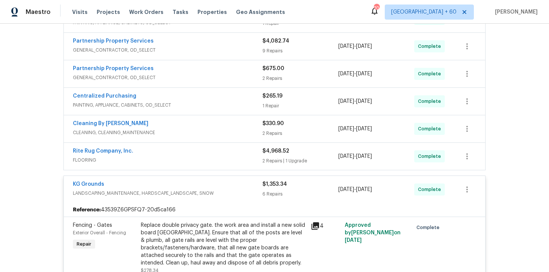
scroll to position [168, 0]
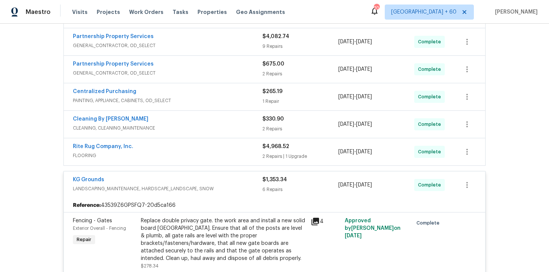
click at [210, 144] on div "Rite Rug Company, Inc." at bounding box center [167, 147] width 189 height 9
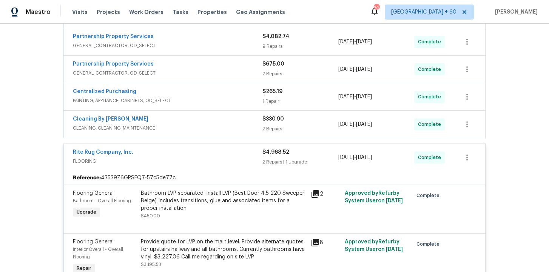
click at [204, 125] on span "CLEANING, CLEANING_MAINTENANCE" at bounding box center [167, 129] width 189 height 8
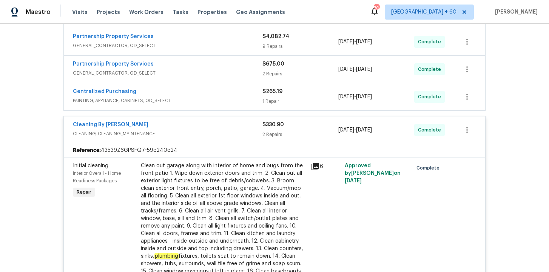
click at [199, 97] on div "Centralized Purchasing" at bounding box center [167, 92] width 189 height 9
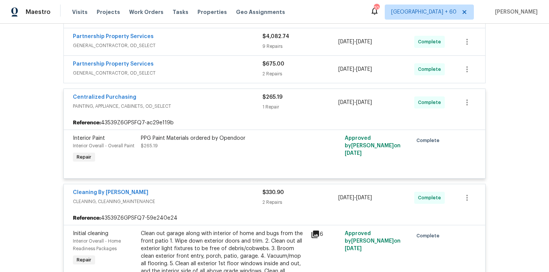
click at [202, 69] on span "GENERAL_CONTRACTOR, OD_SELECT" at bounding box center [167, 73] width 189 height 8
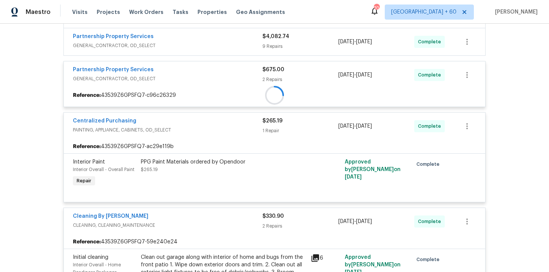
scroll to position [114, 0]
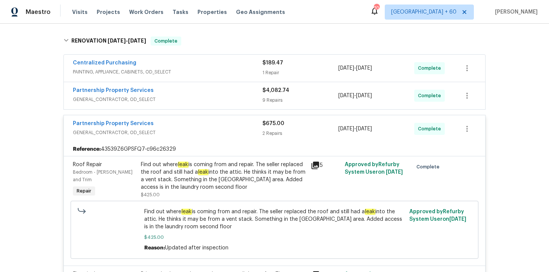
click at [202, 98] on span "GENERAL_CONTRACTOR, OD_SELECT" at bounding box center [167, 100] width 189 height 8
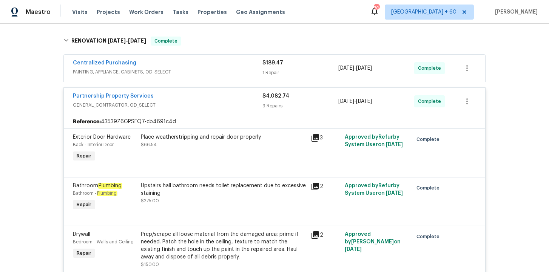
click at [208, 72] on span "PAINTING, APPLIANCE, CABINETS, OD_SELECT" at bounding box center [167, 72] width 189 height 8
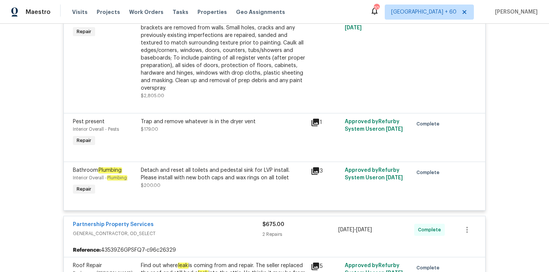
scroll to position [766, 0]
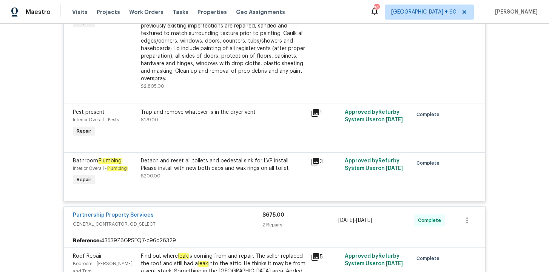
click at [197, 118] on div "Trap and remove whatever is in the dryer vent $179.00" at bounding box center [223, 116] width 165 height 15
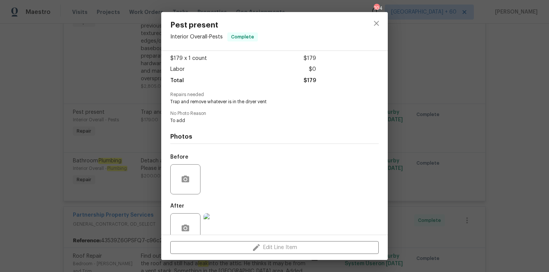
scroll to position [56, 0]
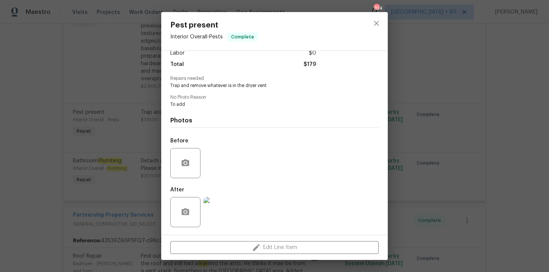
click at [224, 208] on img at bounding box center [218, 212] width 30 height 30
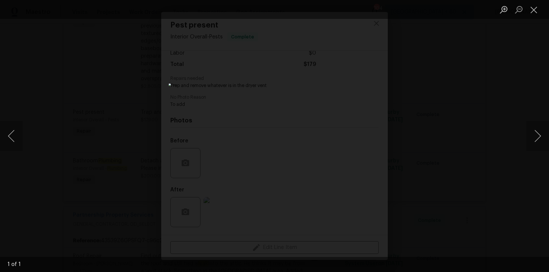
click at [434, 158] on div "Lightbox" at bounding box center [274, 136] width 549 height 272
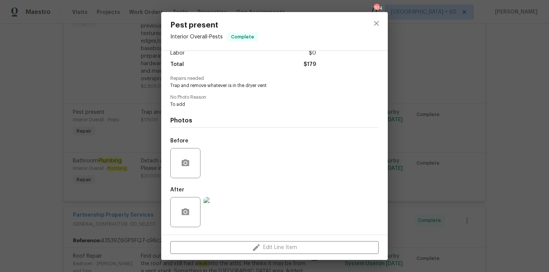
click at [433, 158] on div "Pest present Interior Overall - Pests Complete Vendor Partnership Property Serv…" at bounding box center [274, 136] width 549 height 272
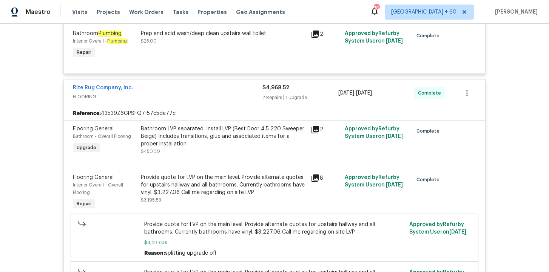
scroll to position [1548, 0]
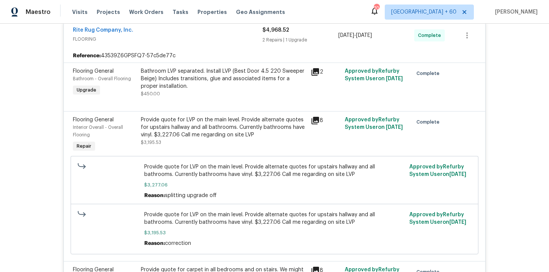
click at [169, 121] on div "Provide quote for LVP on the main level. Provide alternate quotes for upstairs …" at bounding box center [223, 127] width 165 height 23
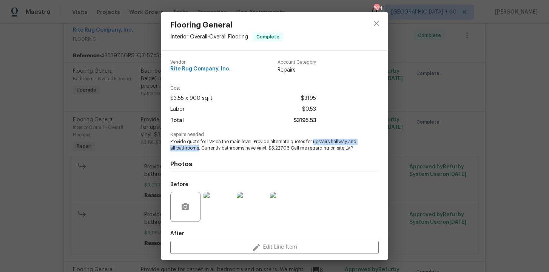
drag, startPoint x: 315, startPoint y: 142, endPoint x: 208, endPoint y: 149, distance: 107.8
click at [208, 149] on span "Provide quote for LVP on the main level. Provide alternate quotes for upstairs …" at bounding box center [264, 145] width 188 height 13
copy span "upstairs hallway and all bathrooms"
click at [50, 102] on div "Flooring General Interior Overall - Overall Flooring Complete Vendor Rite Rug C…" at bounding box center [274, 136] width 549 height 272
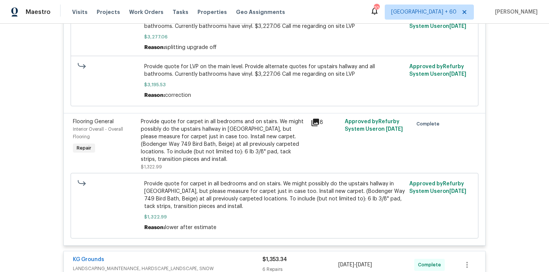
scroll to position [1780, 0]
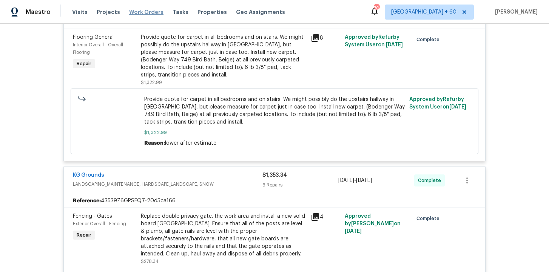
click at [149, 13] on span "Work Orders" at bounding box center [146, 12] width 34 height 8
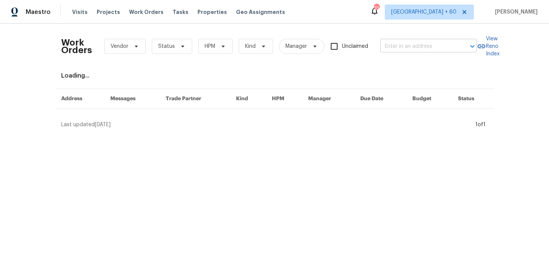
click at [396, 48] on input "text" at bounding box center [417, 47] width 75 height 12
paste input "4704 E Laurel Ave Gilbert, AZ 85234"
type input "4704 E Laurel Ave Gilbert, AZ 85234"
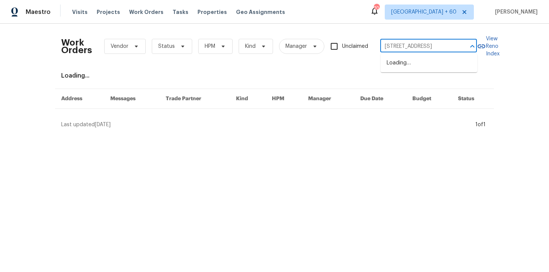
scroll to position [0, 18]
click at [409, 60] on li "4704 E Laurel Ave, Gilbert, AZ 85234" at bounding box center [428, 63] width 97 height 12
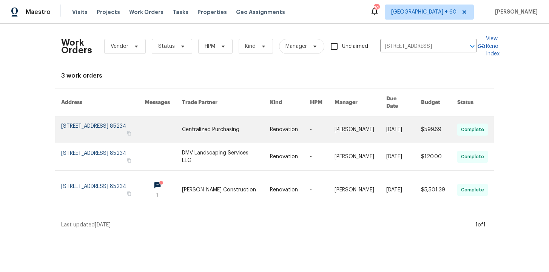
click at [99, 120] on link at bounding box center [102, 130] width 83 height 26
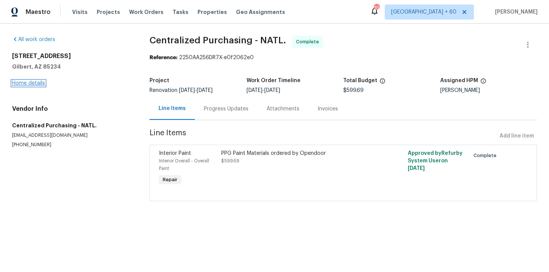
click at [37, 84] on link "Home details" at bounding box center [28, 83] width 33 height 5
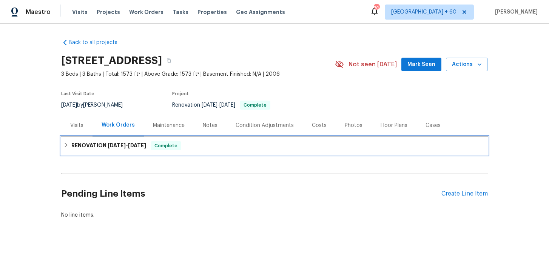
click at [185, 146] on div "RENOVATION 9/25/25 - 10/1/25 Complete" at bounding box center [274, 146] width 422 height 9
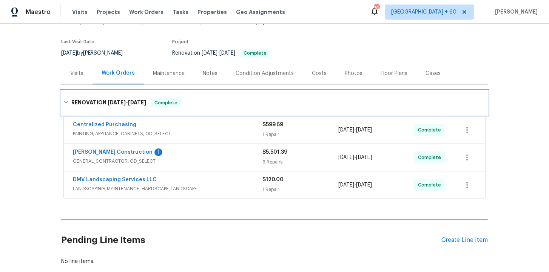
scroll to position [97, 0]
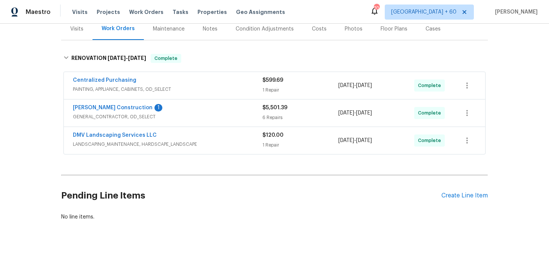
click at [214, 136] on div "DMV Landscaping Services LLC" at bounding box center [167, 136] width 189 height 9
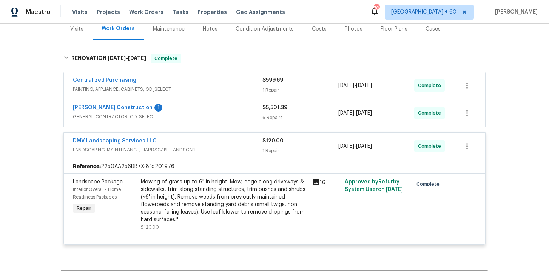
click at [210, 112] on div "Strasser Construction 1" at bounding box center [167, 108] width 189 height 9
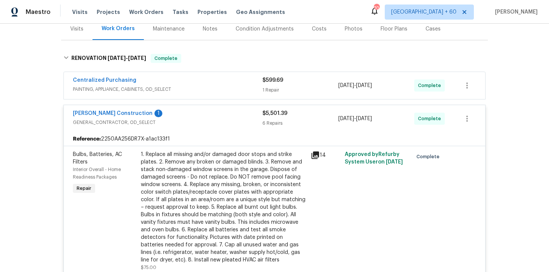
click at [209, 83] on div "Centralized Purchasing" at bounding box center [167, 81] width 189 height 9
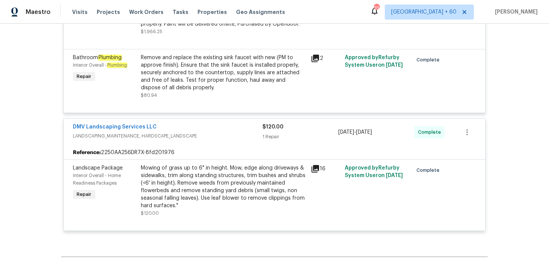
scroll to position [903, 0]
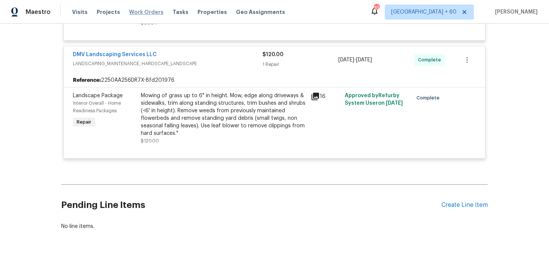
click at [143, 14] on span "Work Orders" at bounding box center [146, 12] width 34 height 8
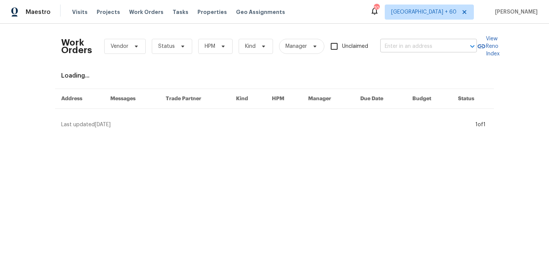
click at [401, 46] on input "text" at bounding box center [417, 47] width 75 height 12
paste input "376 Win Ct San Jacinto, CA 92583"
type input "376 Win Ct San Jacinto, CA 92583"
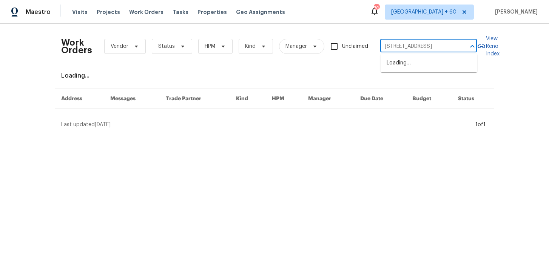
scroll to position [0, 13]
click at [414, 62] on li "376 Win Ct, San Jacinto, CA 92583" at bounding box center [428, 63] width 97 height 12
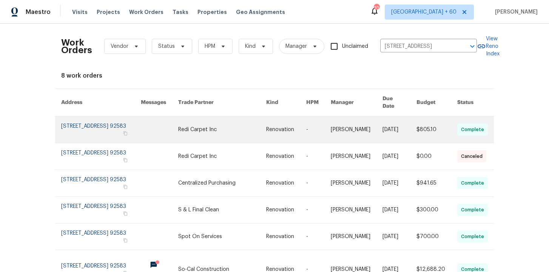
click at [95, 118] on link at bounding box center [101, 130] width 80 height 26
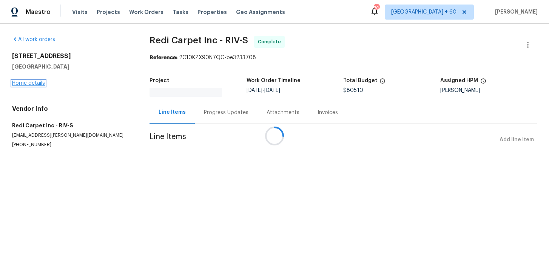
click at [32, 84] on div "All work orders 376 Win Ct San Jacinto, CA 92583 Home details Vendor Info Redi …" at bounding box center [274, 101] width 549 height 155
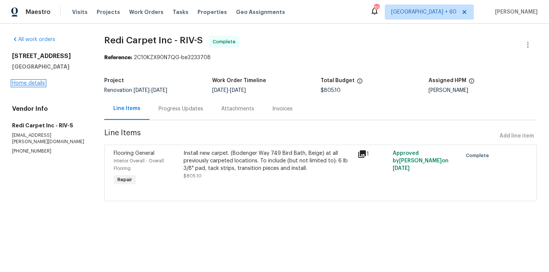
click at [39, 82] on link "Home details" at bounding box center [28, 83] width 33 height 5
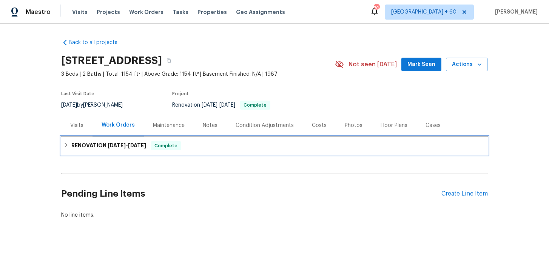
click at [210, 146] on div "RENOVATION 9/16/25 - 9/25/25 Complete" at bounding box center [274, 146] width 422 height 9
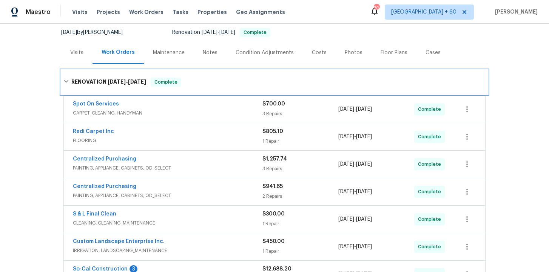
scroll to position [207, 0]
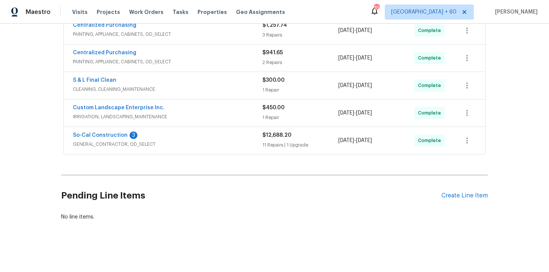
click at [210, 144] on span "GENERAL_CONTRACTOR, OD_SELECT" at bounding box center [167, 145] width 189 height 8
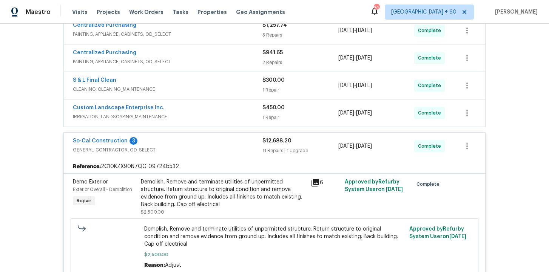
click at [213, 120] on span "IRRIGATION, LANDSCAPING_MAINTENANCE" at bounding box center [167, 117] width 189 height 8
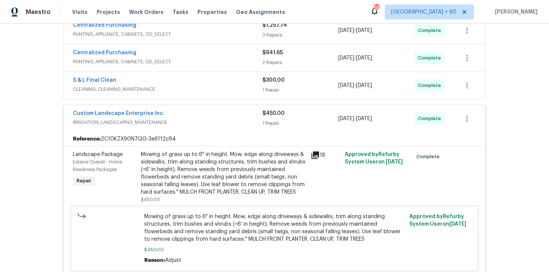
click at [220, 86] on span "CLEANING, CLEANING_MAINTENANCE" at bounding box center [167, 90] width 189 height 8
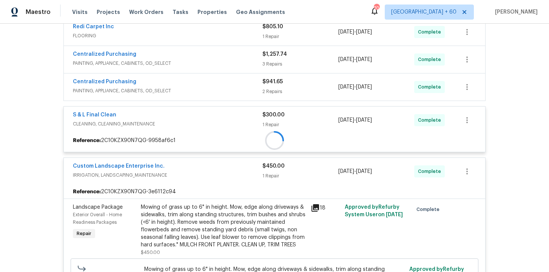
scroll to position [161, 0]
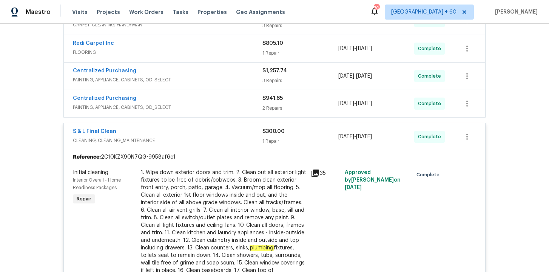
click at [214, 106] on span "PAINTING, APPLIANCE, CABINETS, OD_SELECT" at bounding box center [167, 108] width 189 height 8
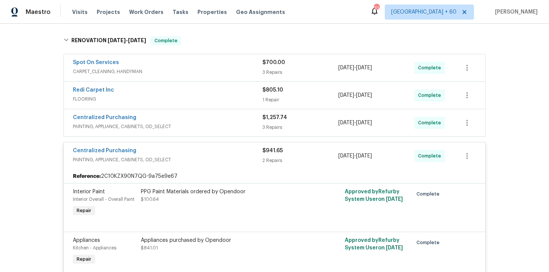
scroll to position [99, 0]
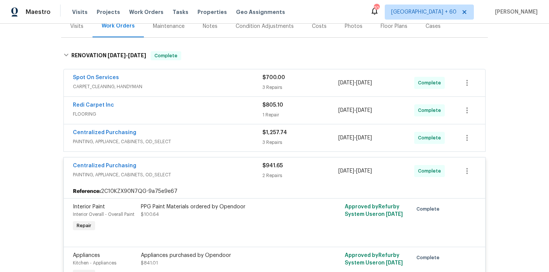
click at [207, 138] on span "PAINTING, APPLIANCE, CABINETS, OD_SELECT" at bounding box center [167, 142] width 189 height 8
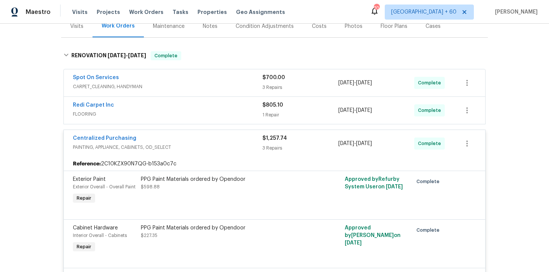
click at [210, 109] on div "Redi Carpet Inc" at bounding box center [167, 106] width 189 height 9
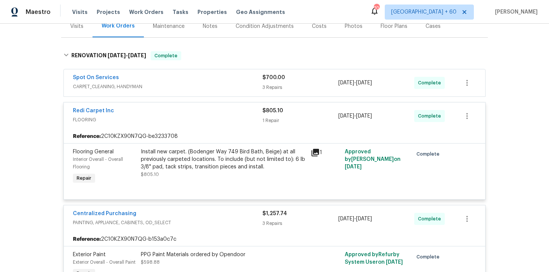
click at [204, 84] on span "CARPET_CLEANING, HANDYMAN" at bounding box center [167, 87] width 189 height 8
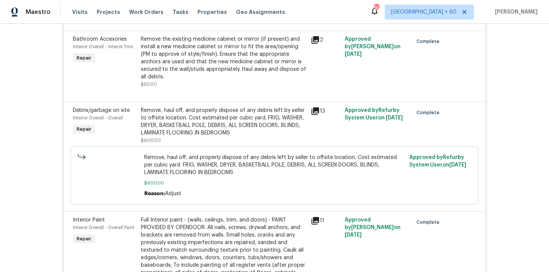
scroll to position [1733, 0]
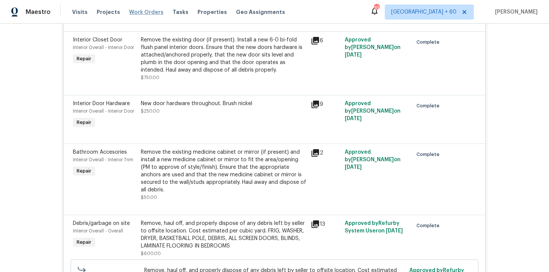
click at [147, 11] on span "Work Orders" at bounding box center [146, 12] width 34 height 8
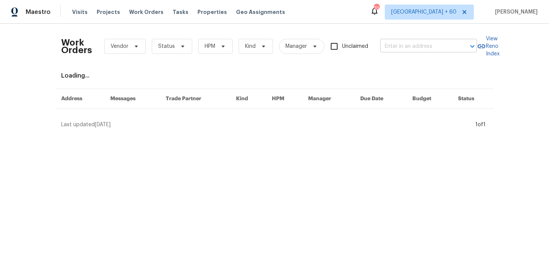
click at [404, 44] on input "text" at bounding box center [417, 47] width 75 height 12
paste input "8259 Hampton Cir W Indianapolis, IN 46256"
type input "8259 Hampton Cir W Indianapolis, IN 46256"
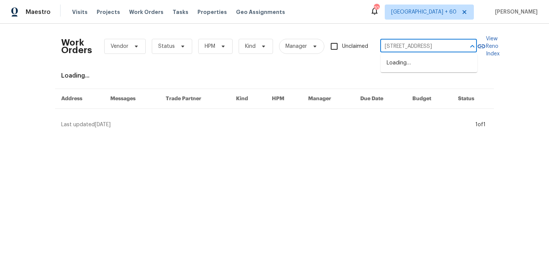
scroll to position [0, 37]
click at [413, 67] on li "8259 Hampton Cir W, Indianapolis, IN 46256" at bounding box center [428, 63] width 97 height 12
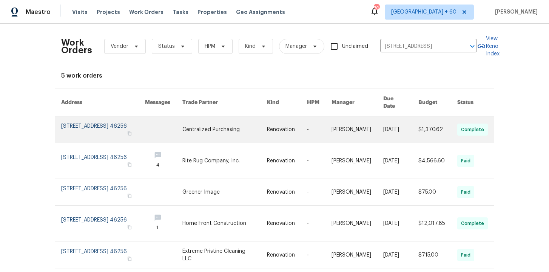
click at [88, 121] on link at bounding box center [103, 130] width 84 height 26
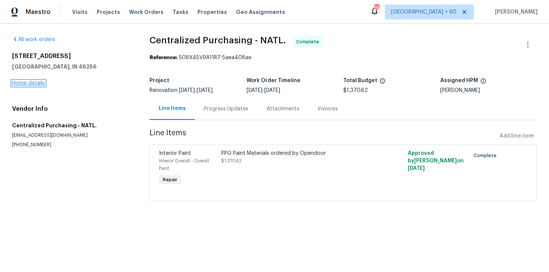
click at [34, 84] on link "Home details" at bounding box center [28, 83] width 33 height 5
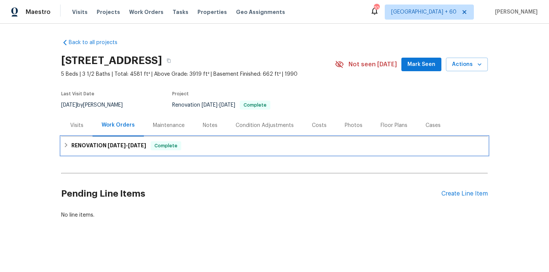
click at [90, 141] on div "RENOVATION 8/25/25 - 9/26/25 Complete" at bounding box center [274, 146] width 426 height 18
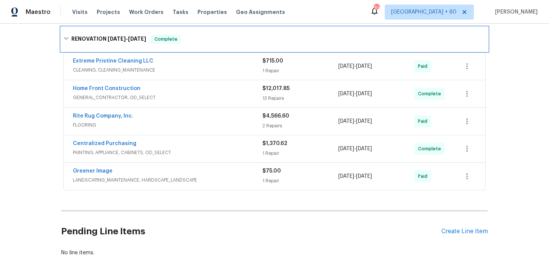
scroll to position [126, 0]
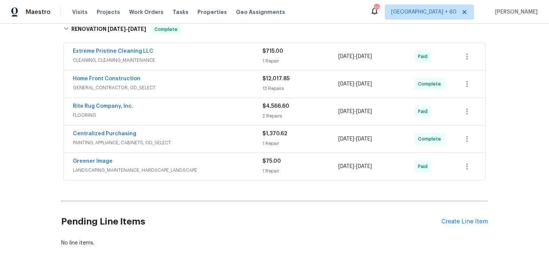
click at [223, 170] on span "LANDSCAPING_MAINTENANCE, HARDSCAPE_LANDSCAPE" at bounding box center [167, 171] width 189 height 8
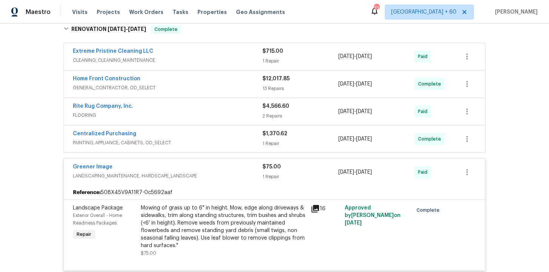
click at [223, 145] on span "PAINTING, APPLIANCE, CABINETS, OD_SELECT" at bounding box center [167, 143] width 189 height 8
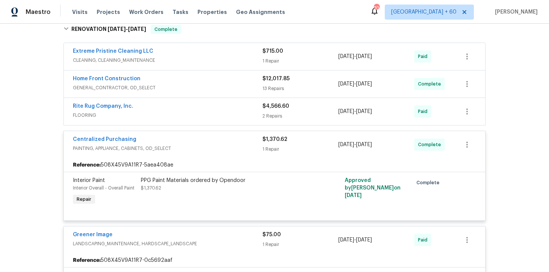
click at [221, 111] on div "Rite Rug Company, Inc." at bounding box center [167, 107] width 189 height 9
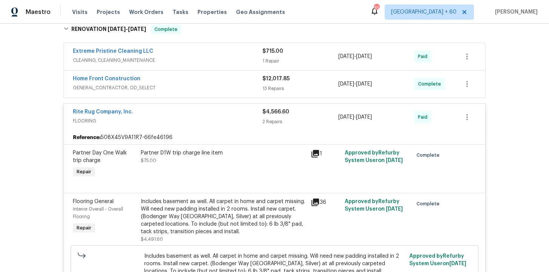
click at [208, 86] on span "GENERAL_CONTRACTOR, OD_SELECT" at bounding box center [167, 88] width 189 height 8
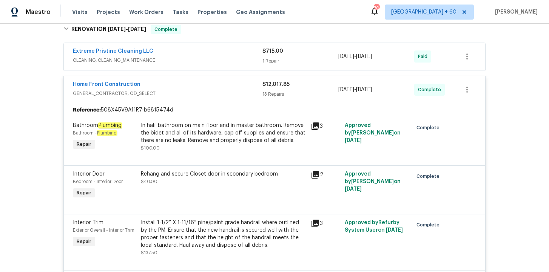
click at [216, 55] on div "Extreme Pristine Cleaning LLC" at bounding box center [167, 52] width 189 height 9
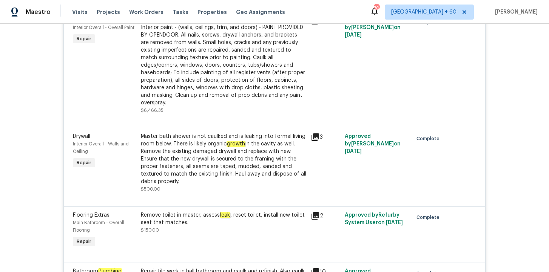
scroll to position [1036, 0]
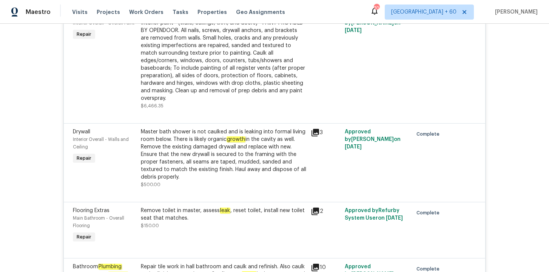
click at [242, 138] on div "Master bath shower is not caulked and is leaking into formal living room below.…" at bounding box center [223, 154] width 165 height 53
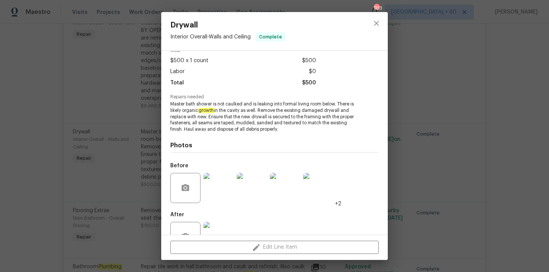
scroll to position [63, 0]
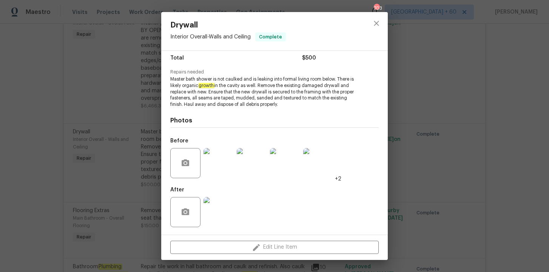
click at [215, 169] on img at bounding box center [218, 163] width 30 height 30
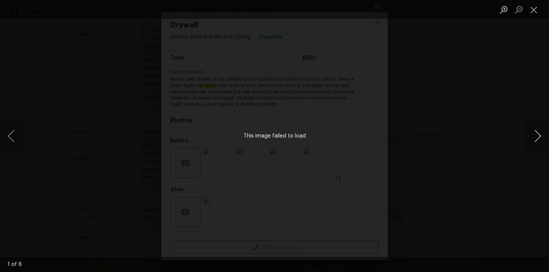
click at [540, 135] on button "Next image" at bounding box center [537, 136] width 23 height 30
click at [535, 137] on button "Next image" at bounding box center [537, 136] width 23 height 30
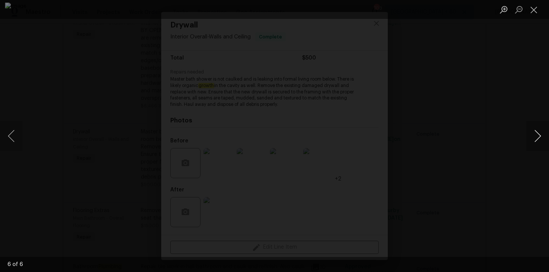
click at [535, 137] on button "Next image" at bounding box center [537, 136] width 23 height 30
click at [506, 108] on div "Lightbox" at bounding box center [274, 136] width 549 height 272
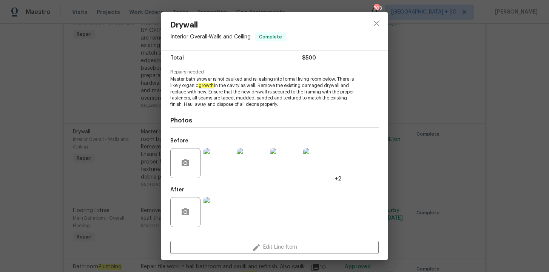
click at [109, 91] on div "Drywall Interior Overall - Walls and Ceiling Complete Vendor Home Front Constru…" at bounding box center [274, 136] width 549 height 272
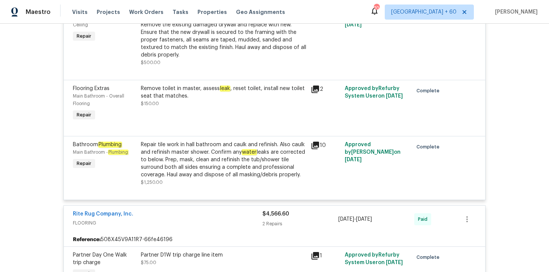
scroll to position [1174, 0]
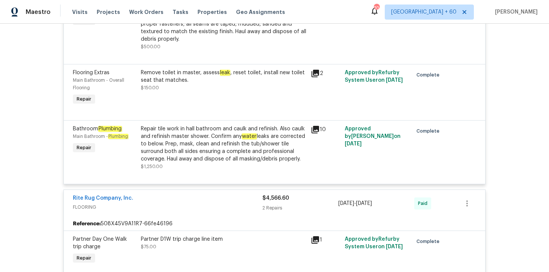
click at [186, 137] on div "Repair tile work in hall bathroom and caulk and refinish. Also caulk and refini…" at bounding box center [223, 144] width 165 height 38
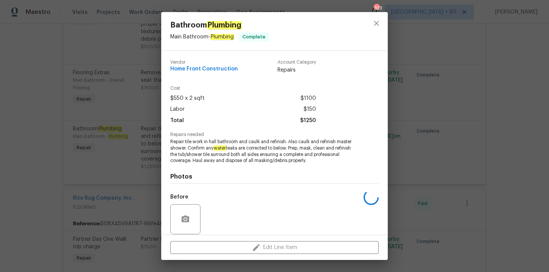
scroll to position [56, 0]
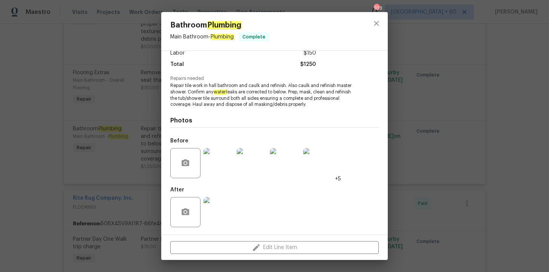
click at [219, 166] on img at bounding box center [218, 163] width 30 height 30
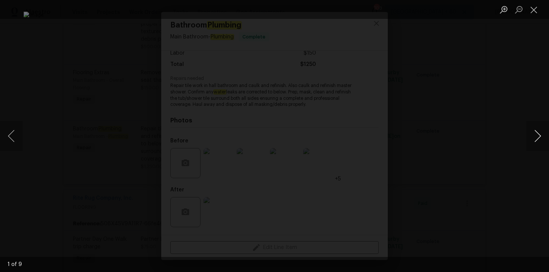
click at [538, 135] on button "Next image" at bounding box center [537, 136] width 23 height 30
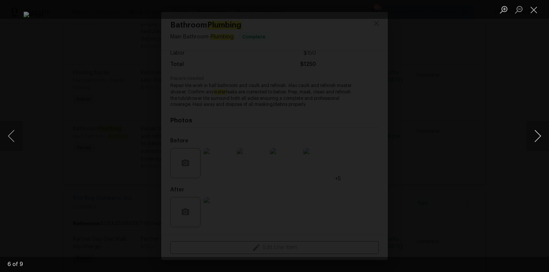
click at [536, 131] on button "Next image" at bounding box center [537, 136] width 23 height 30
click at [513, 92] on div "Lightbox" at bounding box center [274, 136] width 549 height 272
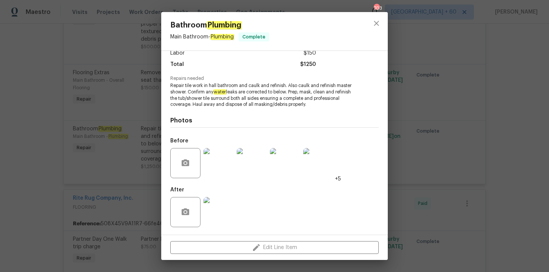
click at [456, 94] on div "Bathroom Plumbing Main Bathroom - Plumbing Complete Vendor Home Front Construct…" at bounding box center [274, 136] width 549 height 272
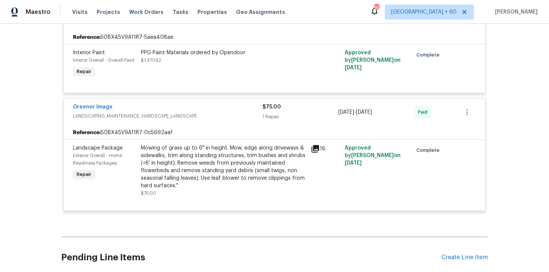
scroll to position [1624, 0]
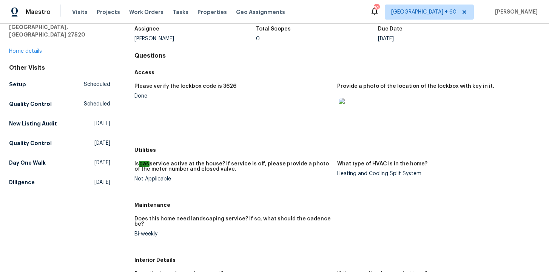
scroll to position [23, 0]
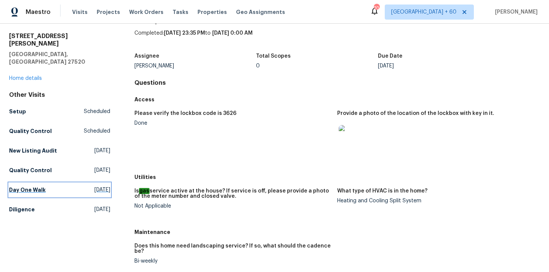
click at [28, 186] on h5 "Day One Walk" at bounding box center [27, 190] width 37 height 8
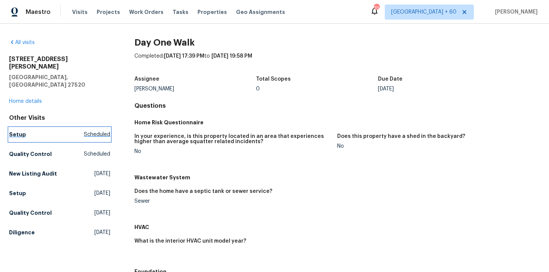
click at [21, 131] on h5 "Setup" at bounding box center [17, 135] width 17 height 8
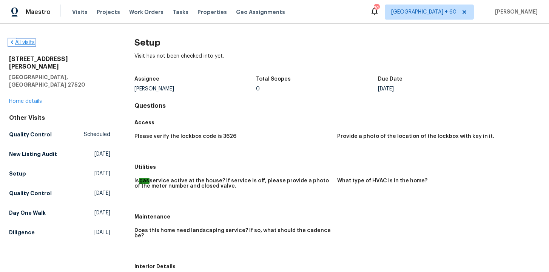
click at [28, 43] on link "All visits" at bounding box center [22, 42] width 26 height 5
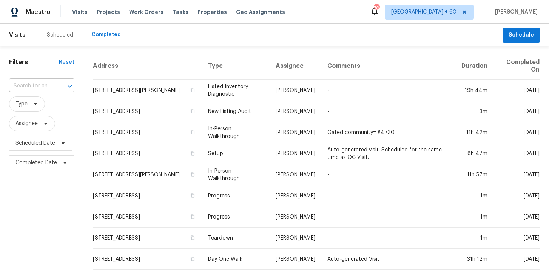
click at [52, 84] on div "​" at bounding box center [41, 86] width 65 height 12
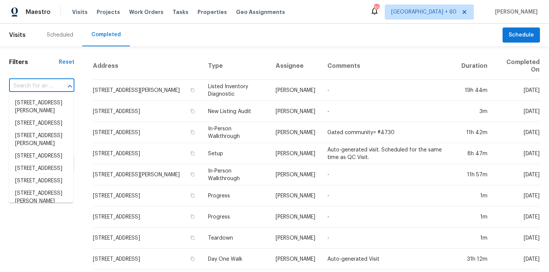
paste input "801 Prescott Cir Trenton, OH 45067"
type input "801 Prescott Cir Trenton, OH 45067"
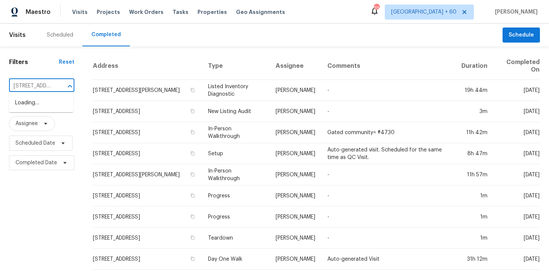
scroll to position [0, 49]
click at [49, 106] on li "801 Prescott Cir, Trenton, OH 45067" at bounding box center [41, 103] width 64 height 12
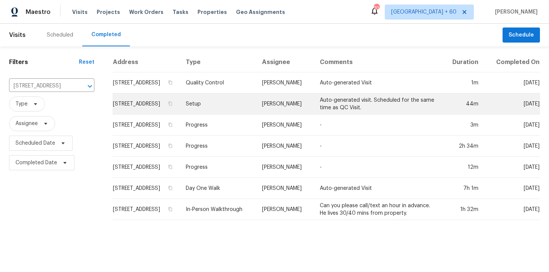
click at [228, 104] on td "Setup" at bounding box center [218, 104] width 77 height 21
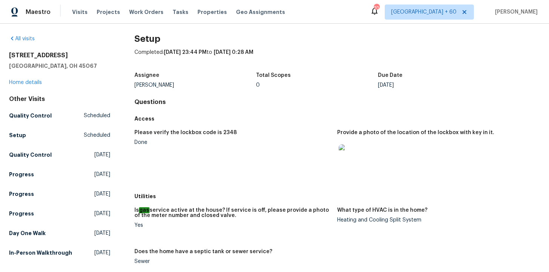
scroll to position [61, 0]
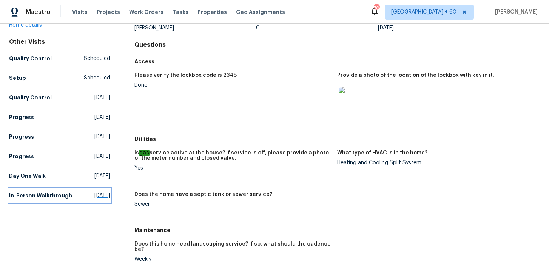
click at [28, 199] on h5 "In-Person Walkthrough" at bounding box center [40, 196] width 63 height 8
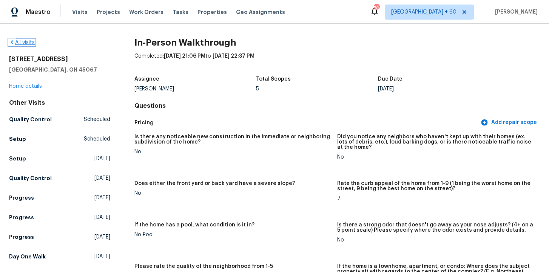
click at [28, 45] on link "All visits" at bounding box center [22, 42] width 26 height 5
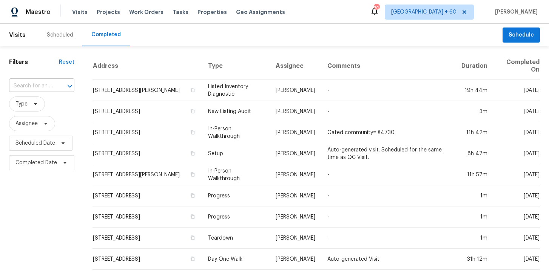
click at [51, 85] on input "text" at bounding box center [31, 86] width 44 height 12
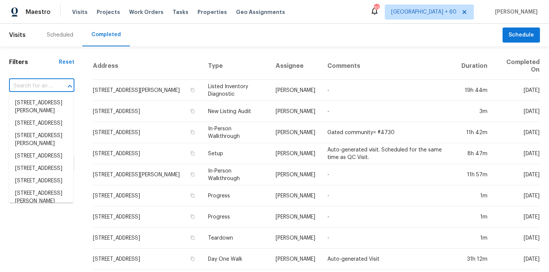
paste input "4704 E Laurel Ave Gilbert, AZ 85234"
type input "4704 E Laurel Ave Gilbert, AZ 85234"
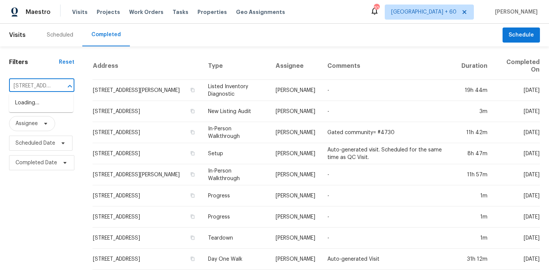
scroll to position [0, 50]
click at [49, 105] on li "4704 E Laurel Ave, Gilbert, AZ 85234" at bounding box center [41, 103] width 64 height 12
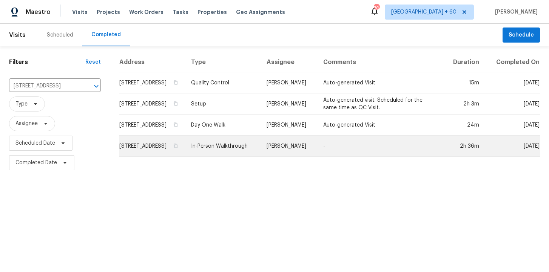
click at [233, 154] on td "In-Person Walkthrough" at bounding box center [222, 146] width 75 height 21
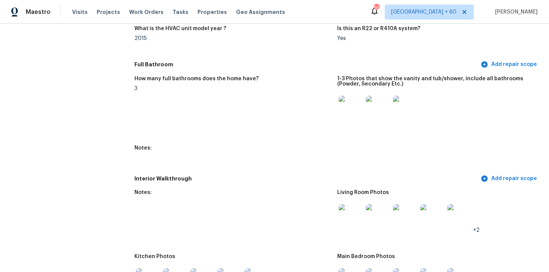
scroll to position [289, 0]
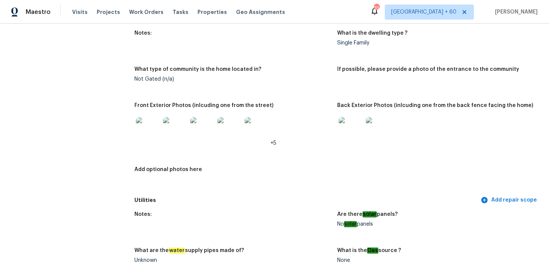
click at [352, 127] on img at bounding box center [351, 129] width 24 height 24
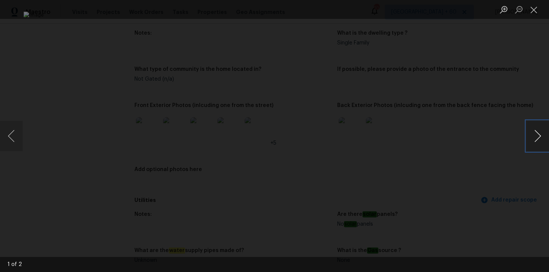
click at [537, 139] on button "Next image" at bounding box center [537, 136] width 23 height 30
click at [515, 90] on div "Lightbox" at bounding box center [274, 136] width 549 height 272
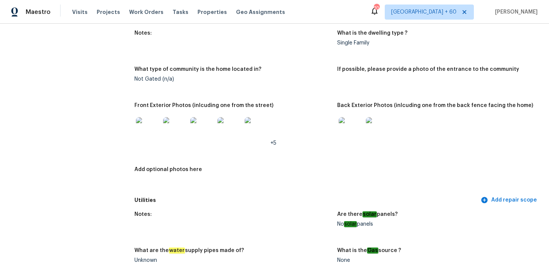
click at [151, 130] on img at bounding box center [148, 129] width 24 height 24
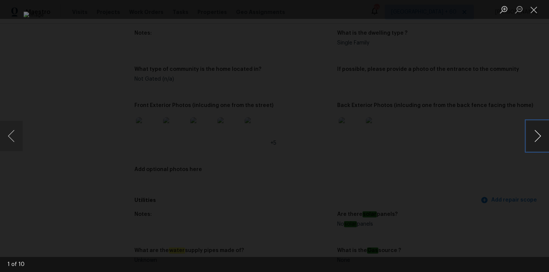
click at [535, 143] on button "Next image" at bounding box center [537, 136] width 23 height 30
click at [535, 144] on button "Next image" at bounding box center [537, 136] width 23 height 30
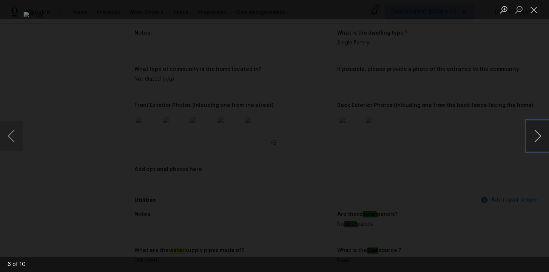
click at [535, 144] on button "Next image" at bounding box center [537, 136] width 23 height 30
click at [517, 92] on div "Lightbox" at bounding box center [274, 136] width 549 height 272
click at [516, 92] on div "Lightbox" at bounding box center [274, 136] width 549 height 272
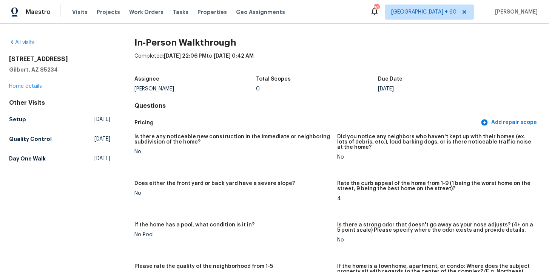
scroll to position [3, 0]
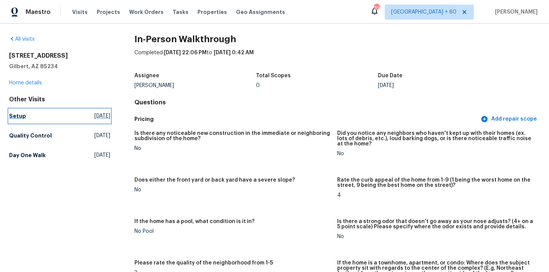
click at [23, 114] on h5 "Setup" at bounding box center [17, 116] width 17 height 8
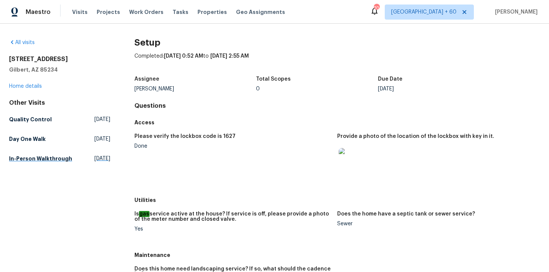
click at [31, 160] on h5 "In-Person Walkthrough" at bounding box center [40, 159] width 63 height 8
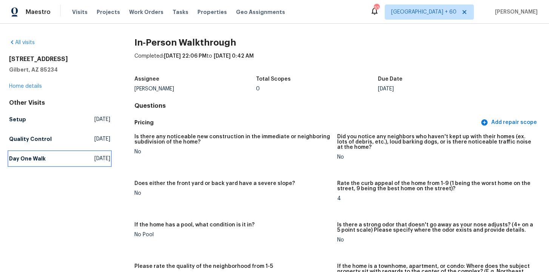
click at [31, 160] on h5 "Day One Walk" at bounding box center [27, 159] width 37 height 8
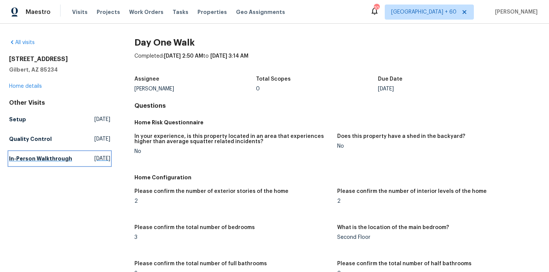
click at [39, 163] on h5 "In-Person Walkthrough" at bounding box center [40, 159] width 63 height 8
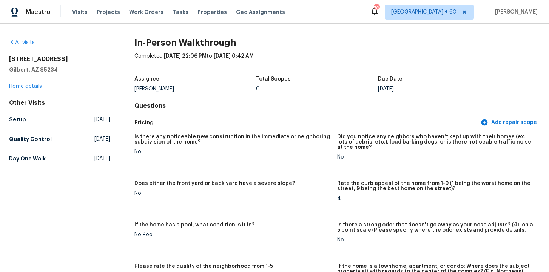
click at [38, 157] on h5 "Day One Walk" at bounding box center [27, 159] width 37 height 8
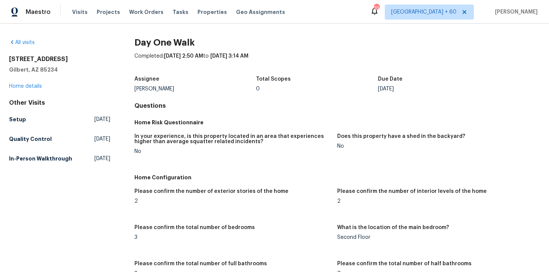
click at [28, 162] on h5 "In-Person Walkthrough" at bounding box center [40, 159] width 63 height 8
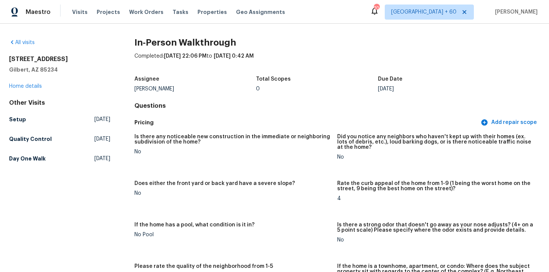
click at [70, 90] on div "4704 E Laurel Ave Gilbert, AZ 85234 Home details" at bounding box center [59, 72] width 101 height 35
click at [29, 45] on link "All visits" at bounding box center [22, 42] width 26 height 5
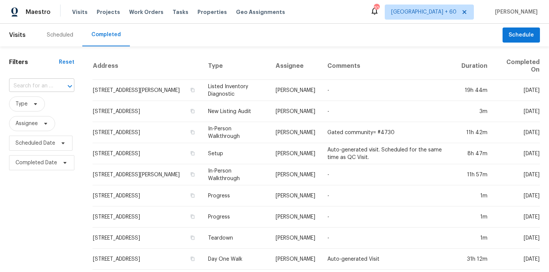
click at [35, 84] on input "text" at bounding box center [31, 86] width 44 height 12
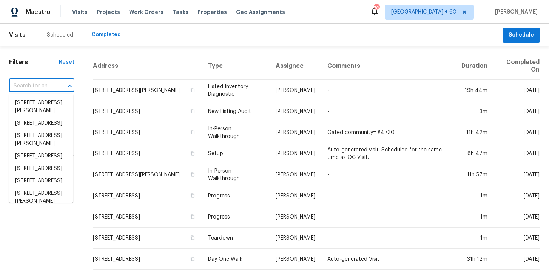
paste input "8259 Hampton Cir W Indianapolis, IN 46256"
type input "8259 Hampton Cir W Indianapolis, IN 46256"
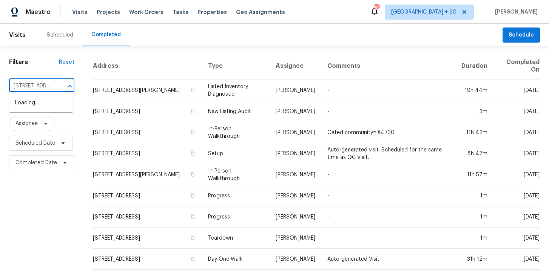
scroll to position [0, 69]
click at [45, 105] on li "8259 Hampton Cir W, Indianapolis, IN 46256" at bounding box center [41, 103] width 64 height 12
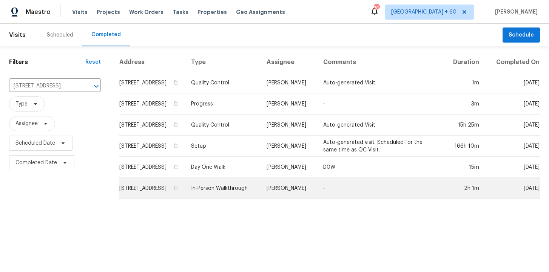
click at [249, 195] on td "In-Person Walkthrough" at bounding box center [222, 188] width 75 height 21
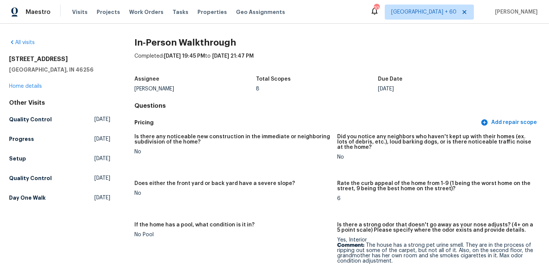
scroll to position [464, 0]
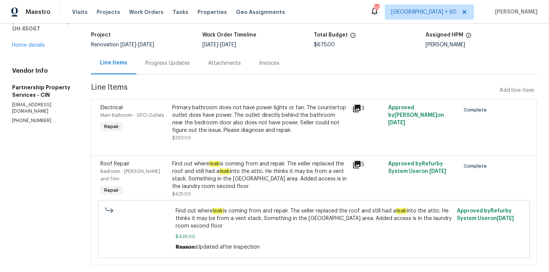
scroll to position [61, 0]
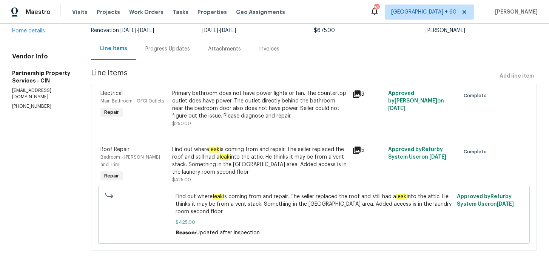
click at [190, 45] on div "Progress Updates" at bounding box center [167, 49] width 45 height 8
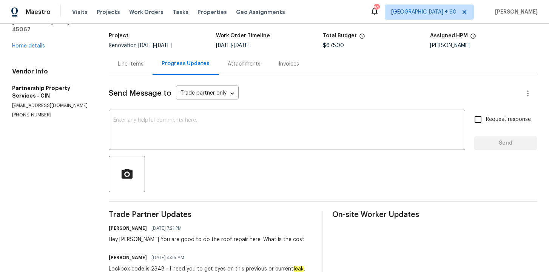
scroll to position [0, 0]
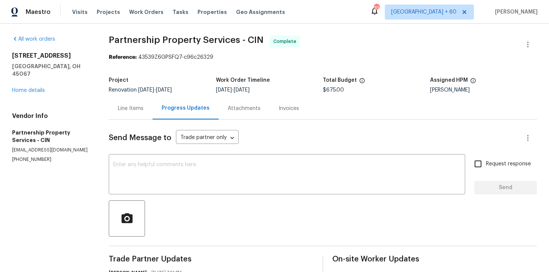
click at [143, 106] on div "Line Items" at bounding box center [131, 109] width 26 height 8
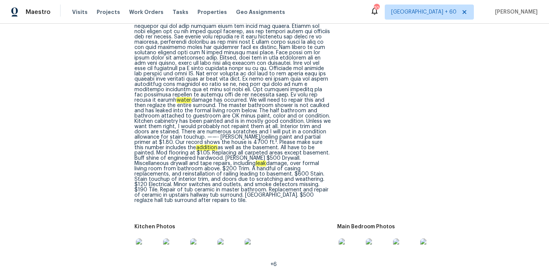
scroll to position [1879, 0]
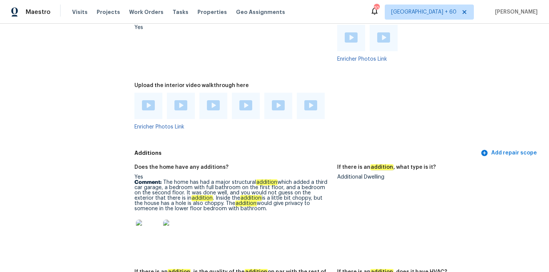
click at [348, 175] on div "Additional Dwelling" at bounding box center [435, 177] width 197 height 5
copy div "Additional Dwelling"
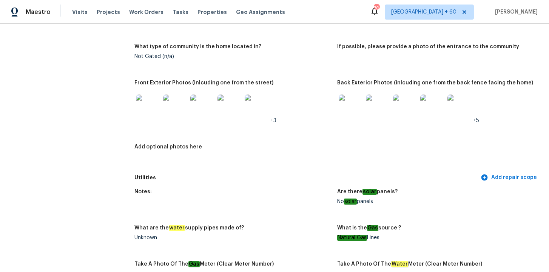
scroll to position [0, 0]
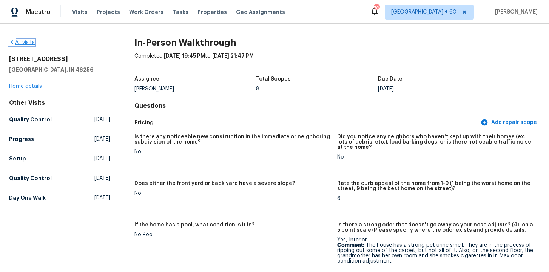
click at [23, 43] on link "All visits" at bounding box center [22, 42] width 26 height 5
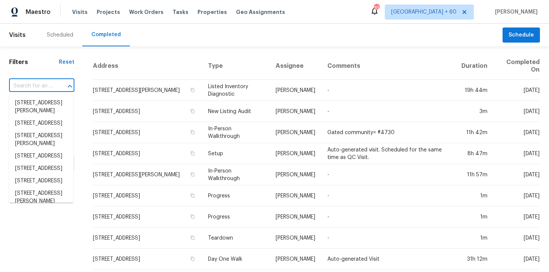
click at [26, 84] on input "text" at bounding box center [31, 86] width 44 height 12
paste input "[STREET_ADDRESS]"
type input "[STREET_ADDRESS]"
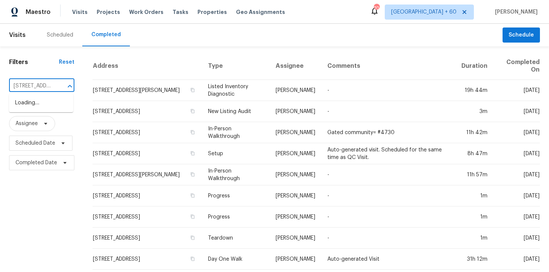
scroll to position [0, 62]
click at [30, 109] on li "[STREET_ADDRESS]" at bounding box center [41, 103] width 64 height 12
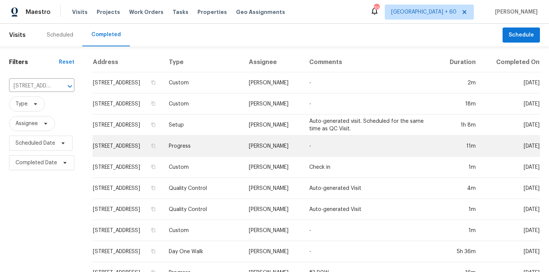
scroll to position [77, 0]
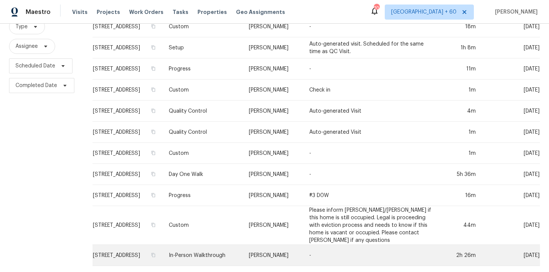
click at [234, 252] on td "In-Person Walkthrough" at bounding box center [203, 255] width 80 height 21
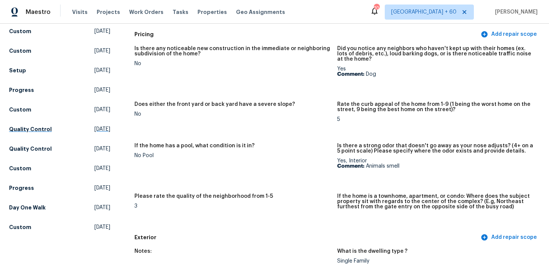
scroll to position [163, 0]
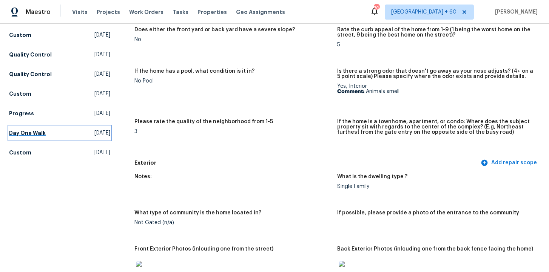
click at [42, 132] on h5 "Day One Walk" at bounding box center [27, 133] width 37 height 8
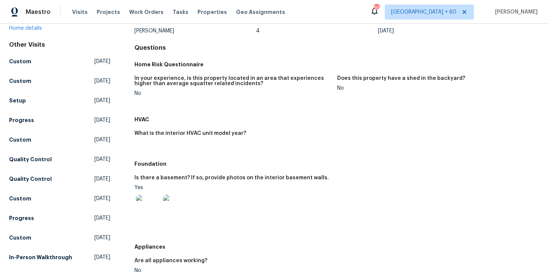
scroll to position [263, 0]
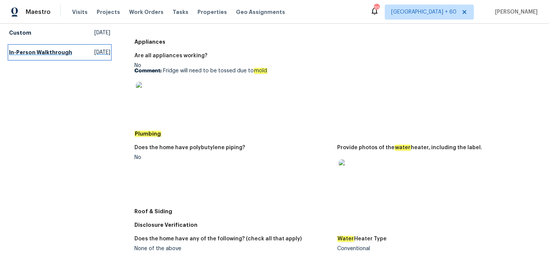
click at [34, 52] on h5 "In-Person Walkthrough" at bounding box center [40, 53] width 63 height 8
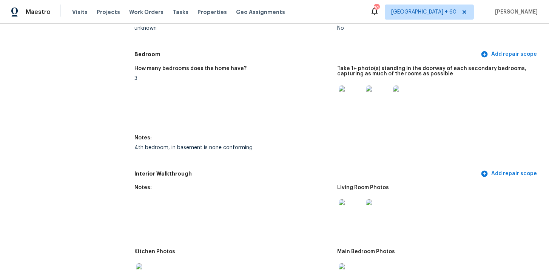
scroll to position [1047, 0]
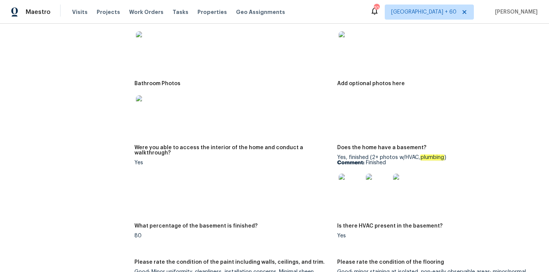
click at [353, 187] on img at bounding box center [351, 186] width 24 height 24
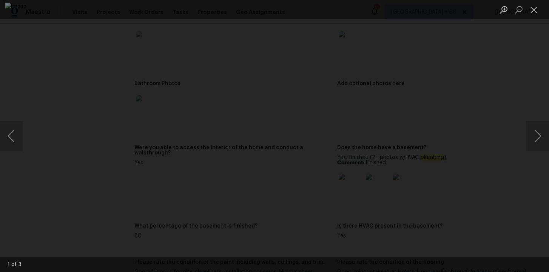
click at [516, 91] on div "Lightbox" at bounding box center [274, 136] width 549 height 272
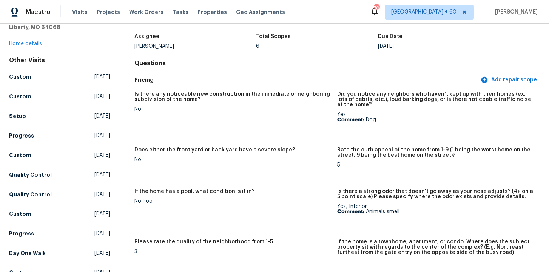
scroll to position [49, 0]
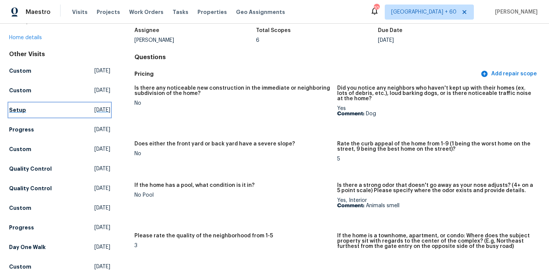
click at [22, 114] on link "Setup [DATE]" at bounding box center [59, 110] width 101 height 14
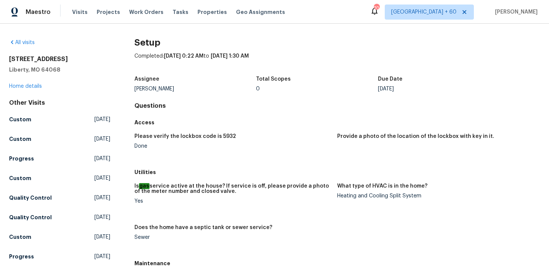
scroll to position [207, 0]
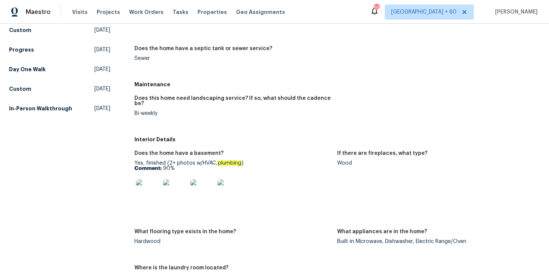
click at [82, 172] on div "All visits [STREET_ADDRESS] Home details Other Visits Custom [DATE] Custom [DAT…" at bounding box center [59, 247] width 101 height 831
click at [51, 110] on h5 "In-Person Walkthrough" at bounding box center [40, 109] width 63 height 8
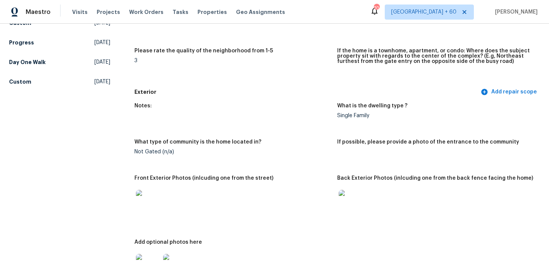
scroll to position [234, 0]
click at [35, 64] on h5 "Day One Walk" at bounding box center [27, 62] width 37 height 8
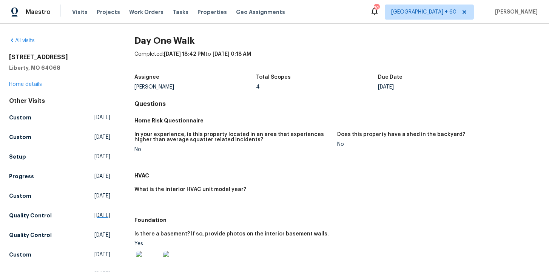
scroll to position [128, 0]
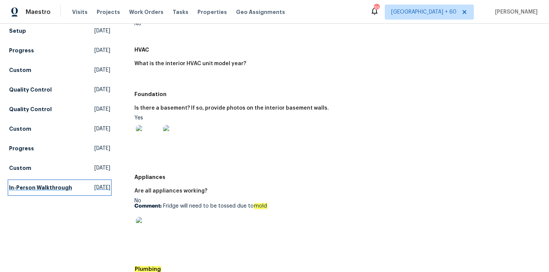
click at [50, 189] on h5 "In-Person Walkthrough" at bounding box center [40, 188] width 63 height 8
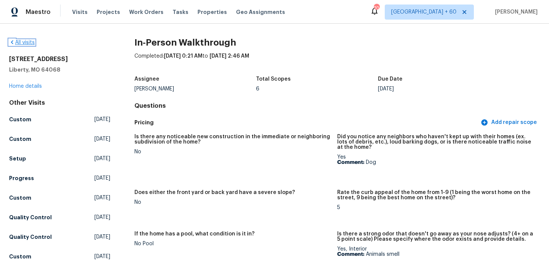
click at [20, 40] on link "All visits" at bounding box center [22, 42] width 26 height 5
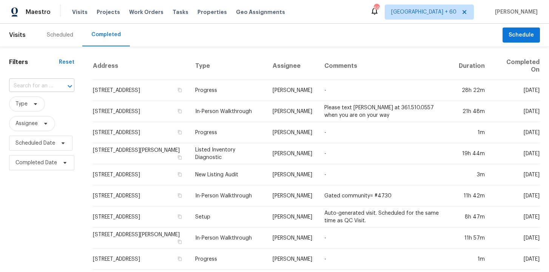
click at [47, 86] on input "text" at bounding box center [31, 86] width 44 height 12
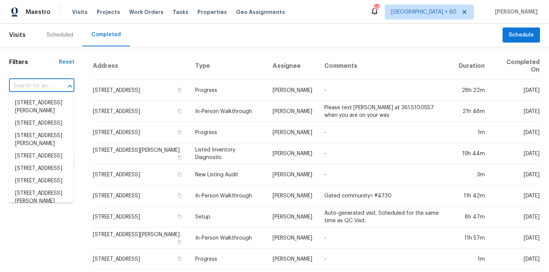
paste input "[STREET_ADDRESS][PERSON_NAME][PERSON_NAME]"
type input "[STREET_ADDRESS][PERSON_NAME][PERSON_NAME]"
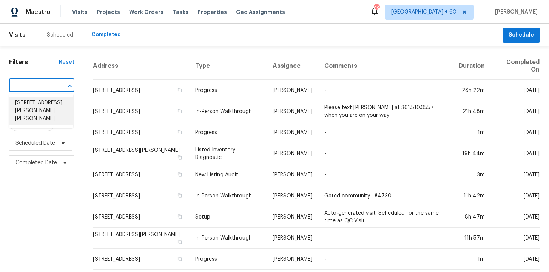
click at [58, 108] on li "[STREET_ADDRESS][PERSON_NAME][PERSON_NAME]" at bounding box center [41, 111] width 64 height 28
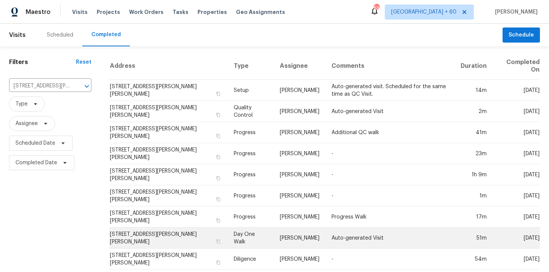
click at [259, 228] on td "Day One Walk" at bounding box center [251, 238] width 46 height 21
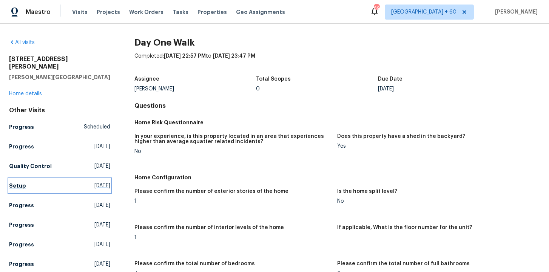
click at [22, 182] on h5 "Setup" at bounding box center [17, 186] width 17 height 8
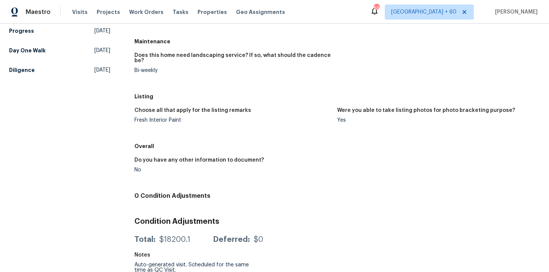
scroll to position [135, 0]
